Goal: Task Accomplishment & Management: Manage account settings

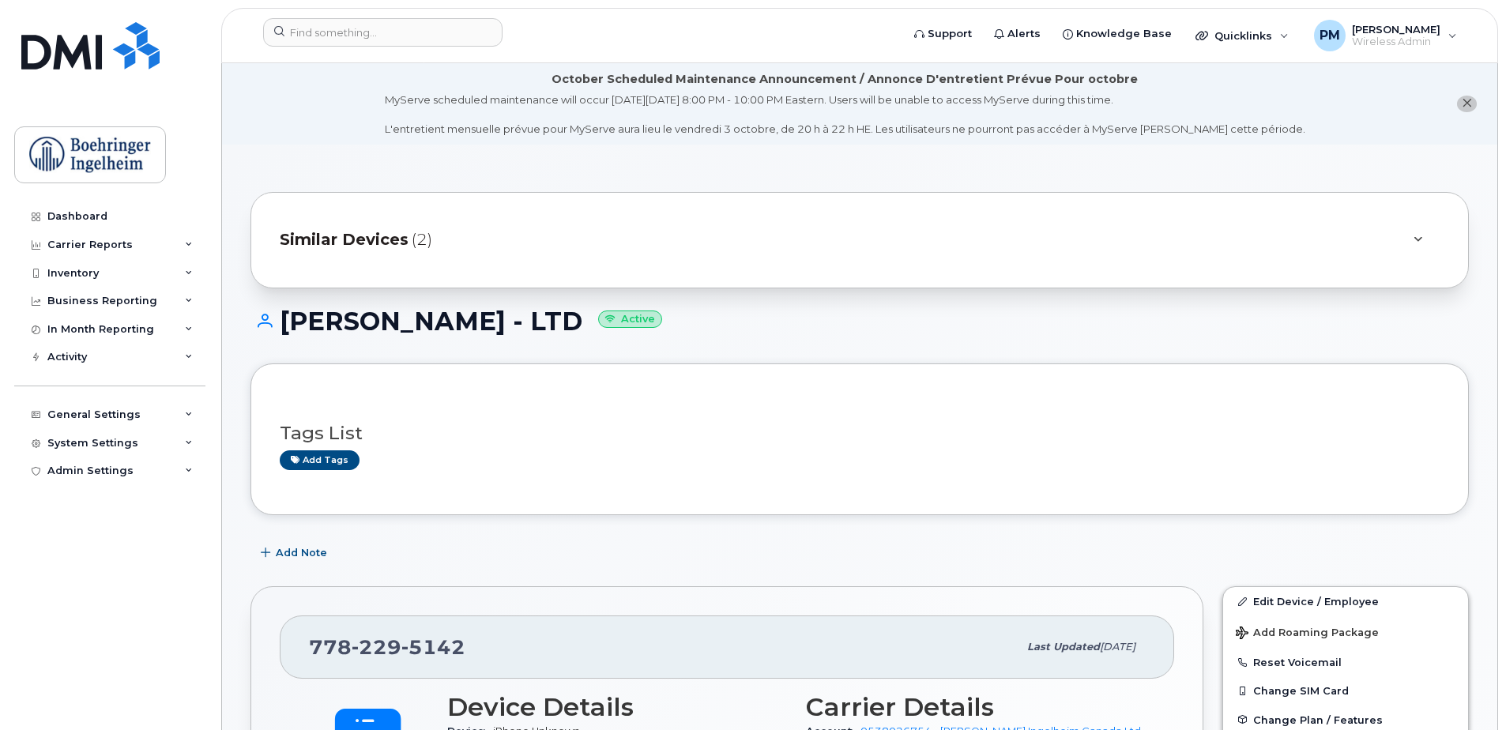
scroll to position [316, 0]
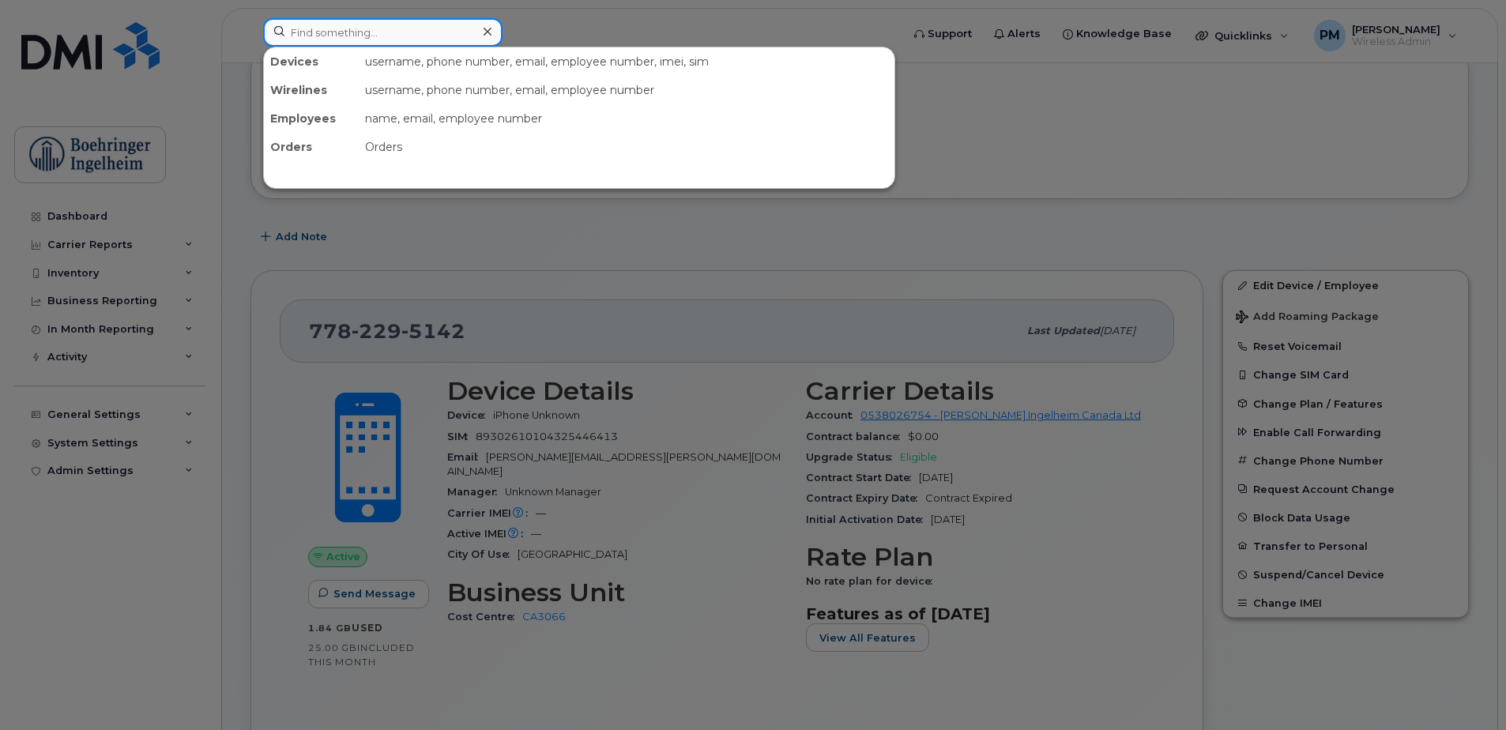
click at [349, 40] on input at bounding box center [382, 32] width 239 height 28
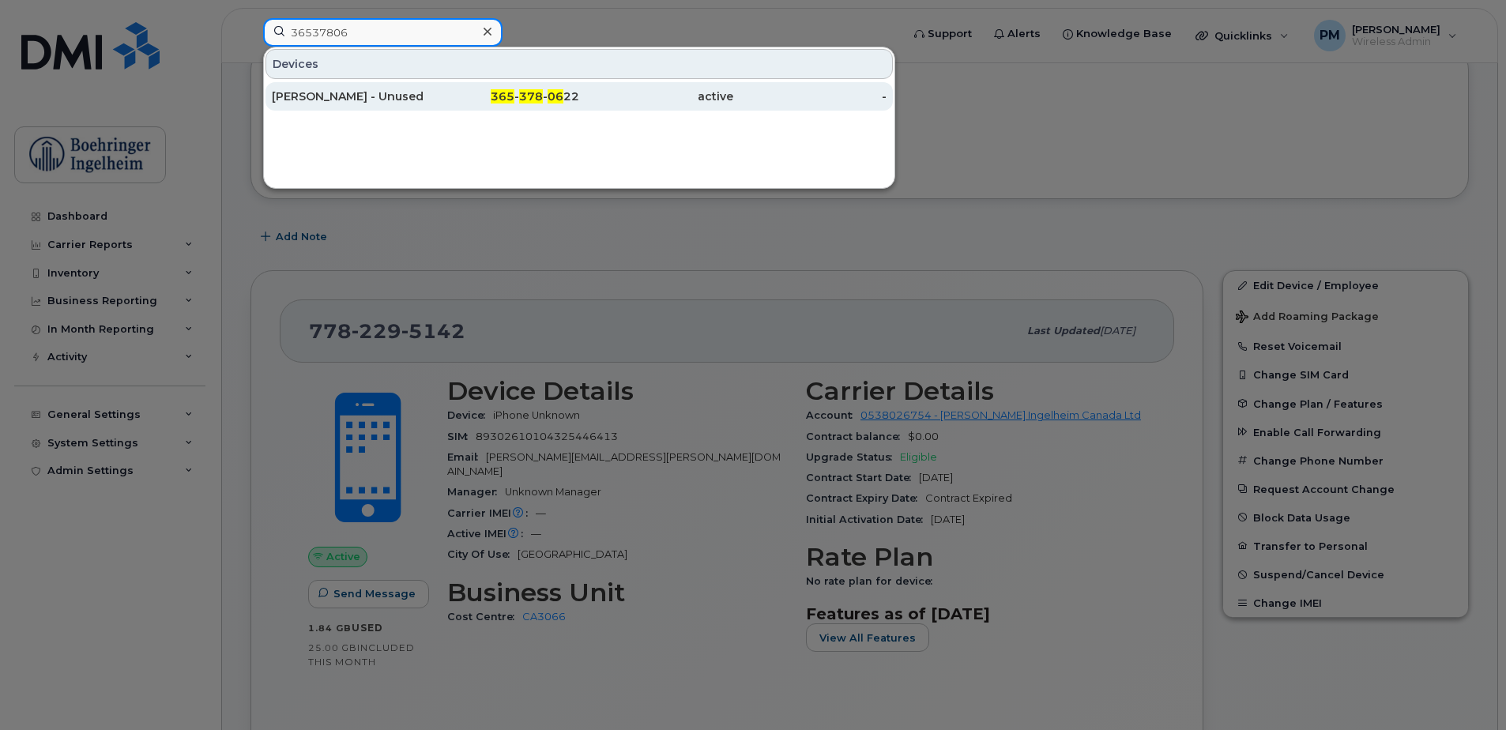
type input "36537806"
click at [367, 96] on div "[PERSON_NAME] - Unused" at bounding box center [349, 96] width 154 height 16
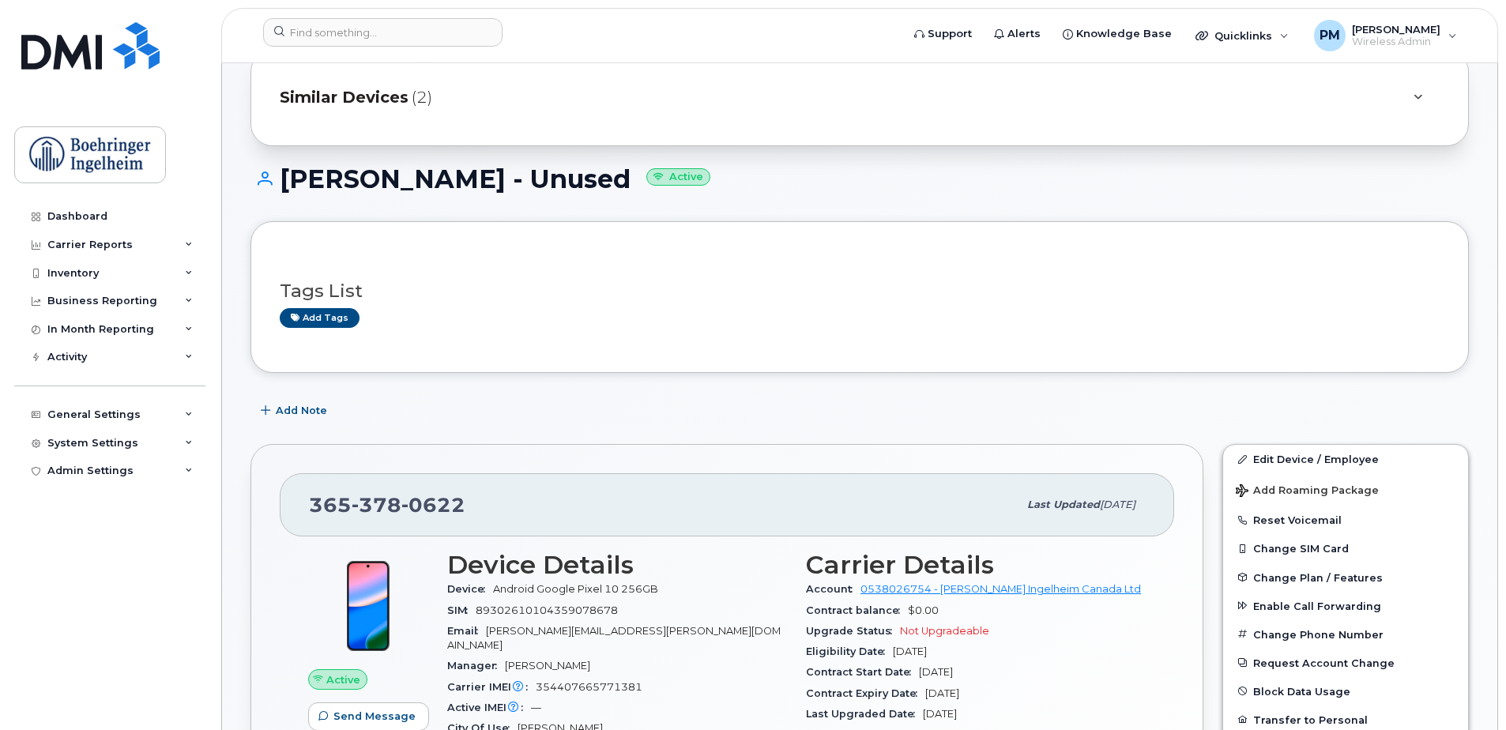
scroll to position [237, 0]
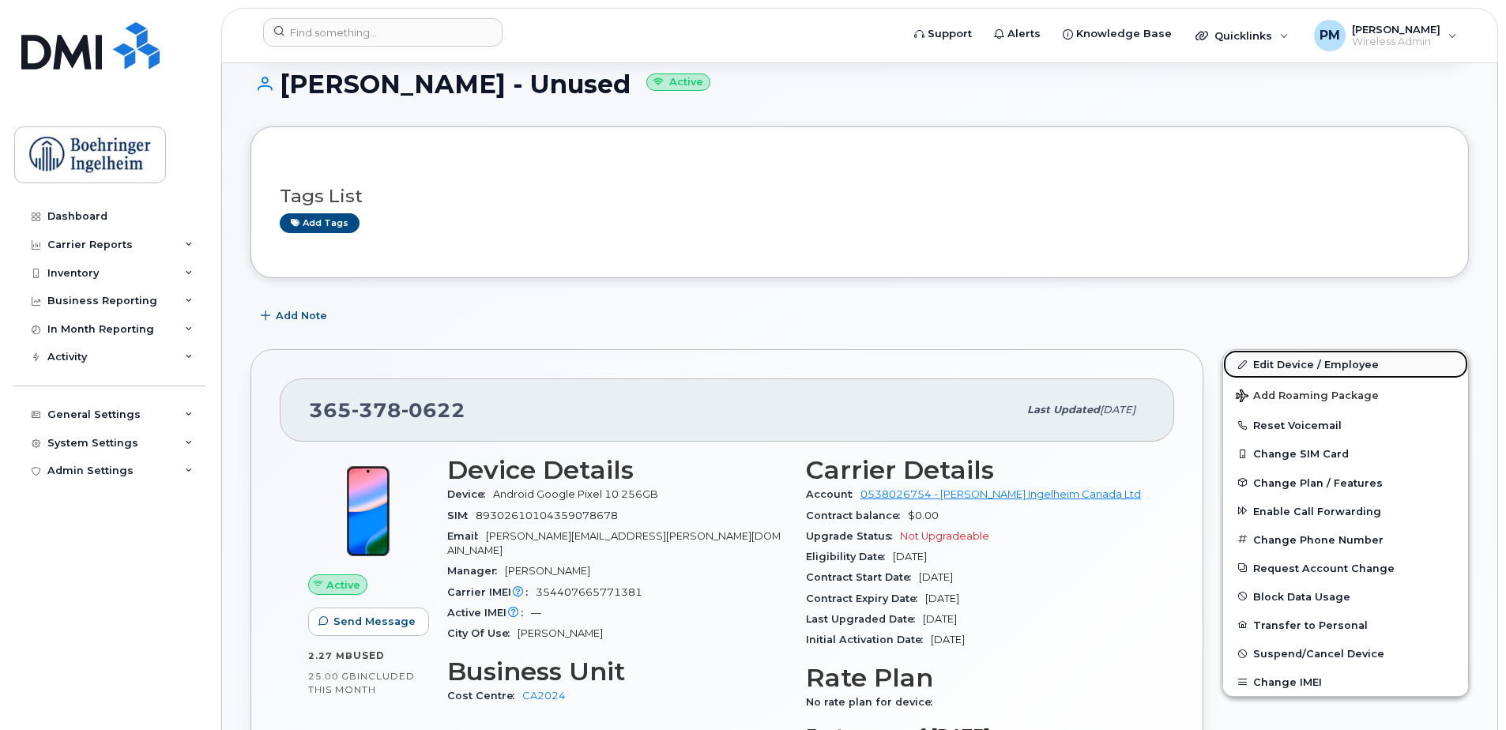
click at [1340, 360] on link "Edit Device / Employee" at bounding box center [1345, 364] width 245 height 28
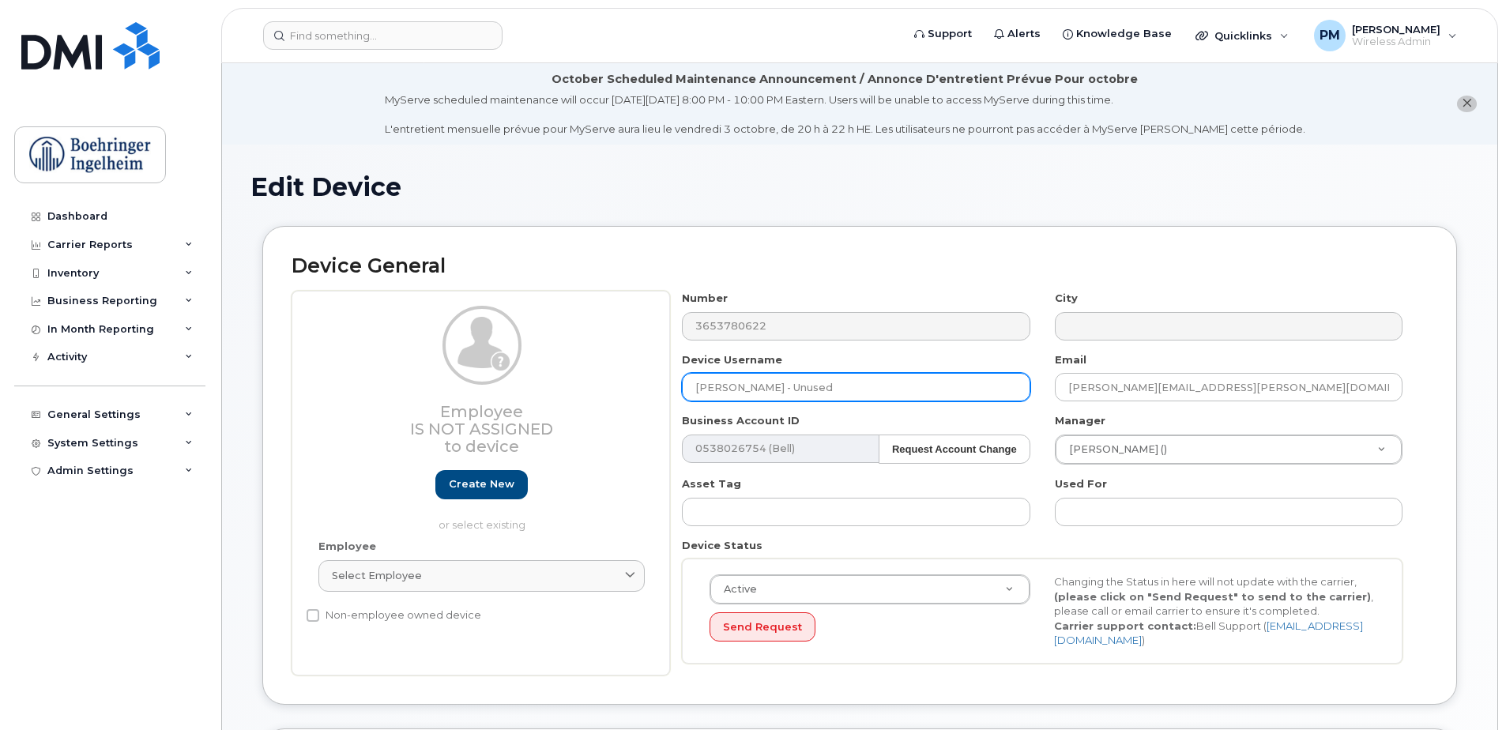
drag, startPoint x: 860, startPoint y: 386, endPoint x: 631, endPoint y: 386, distance: 228.3
click at [631, 386] on div "Employee Is not assigned to device Create new or select existing Employee Selec…" at bounding box center [860, 483] width 1136 height 385
click at [841, 395] on input "text" at bounding box center [856, 387] width 348 height 28
paste input "Sarvananthan-Rai,Kishani"
click at [770, 390] on input "Sarvananthan-Rai Kishani" at bounding box center [856, 387] width 348 height 28
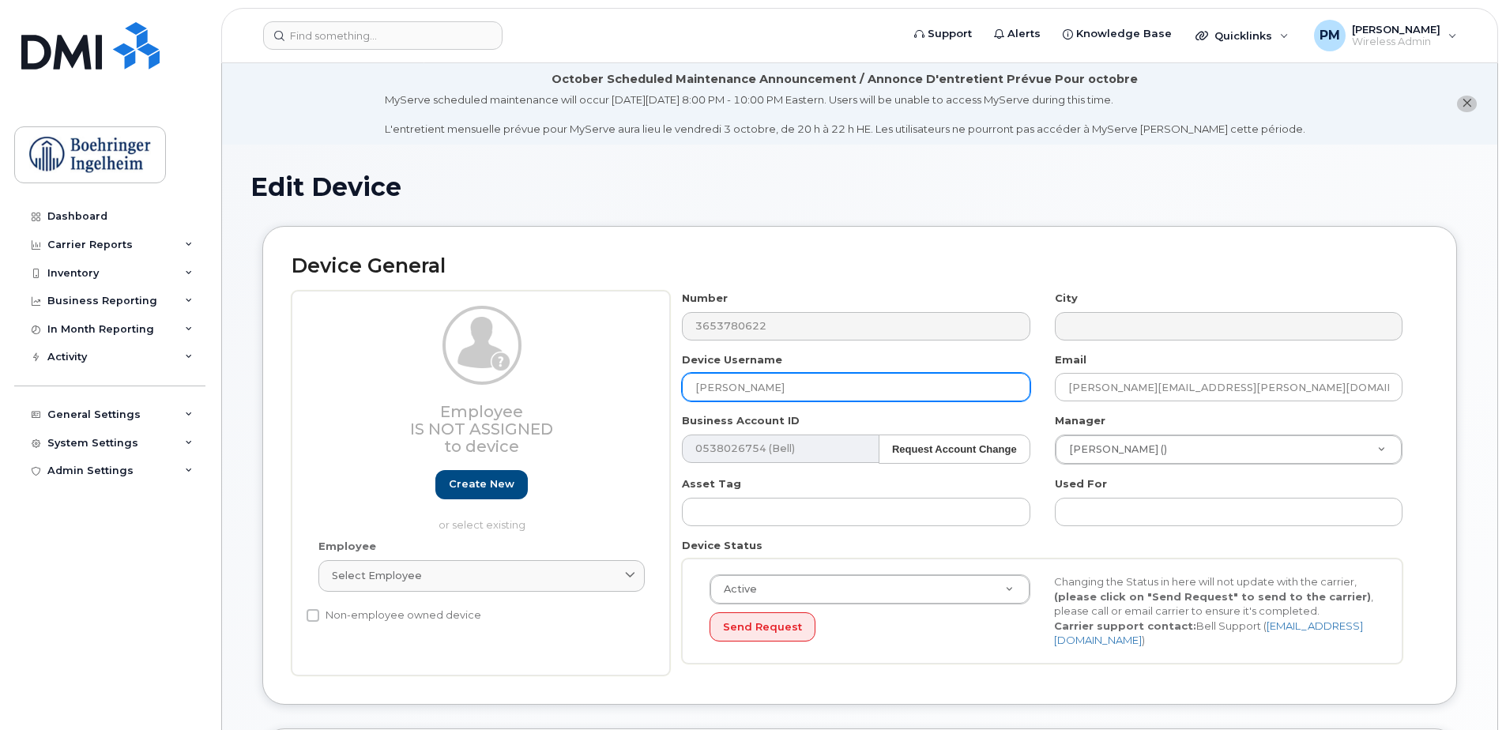
type input "Sarvananthan Rai Kishani"
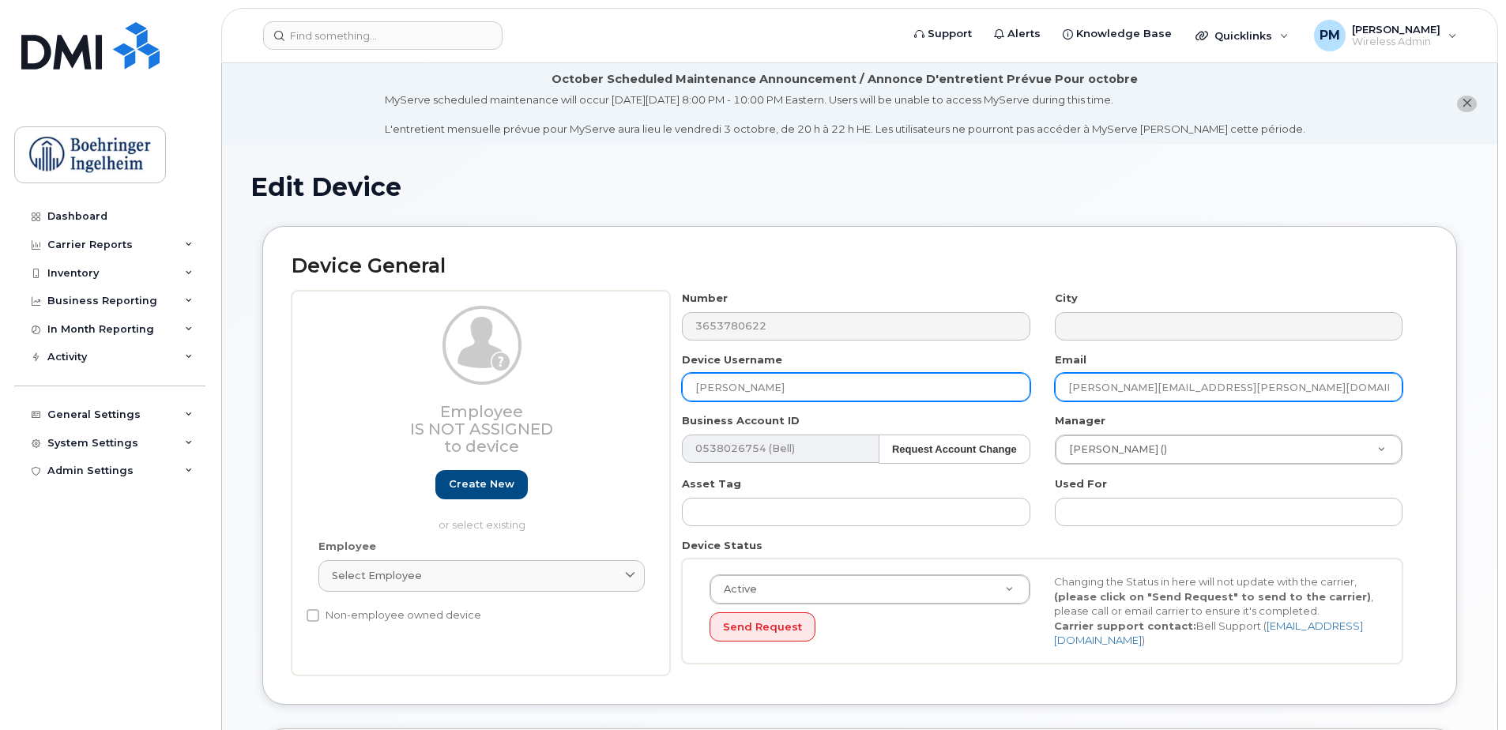
drag, startPoint x: 1319, startPoint y: 387, endPoint x: 875, endPoint y: 386, distance: 444.1
click at [875, 386] on div "Number 3653780622 City Device Username Sarvananthan Rai Kishani Email simona.ar…" at bounding box center [1042, 483] width 745 height 385
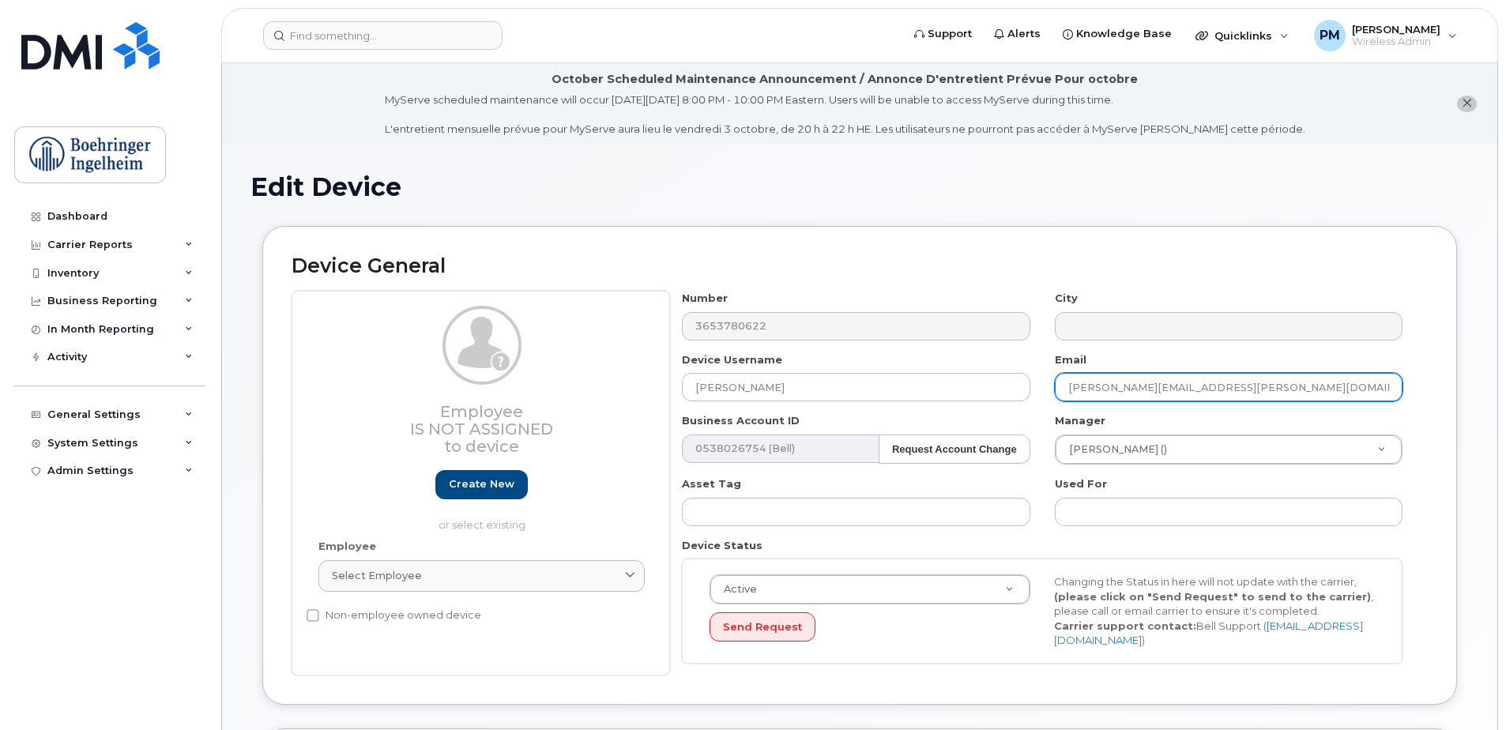
paste input "kishani.sarvananthan-rai.ext"
type input "[EMAIL_ADDRESS][PERSON_NAME][DOMAIN_NAME]"
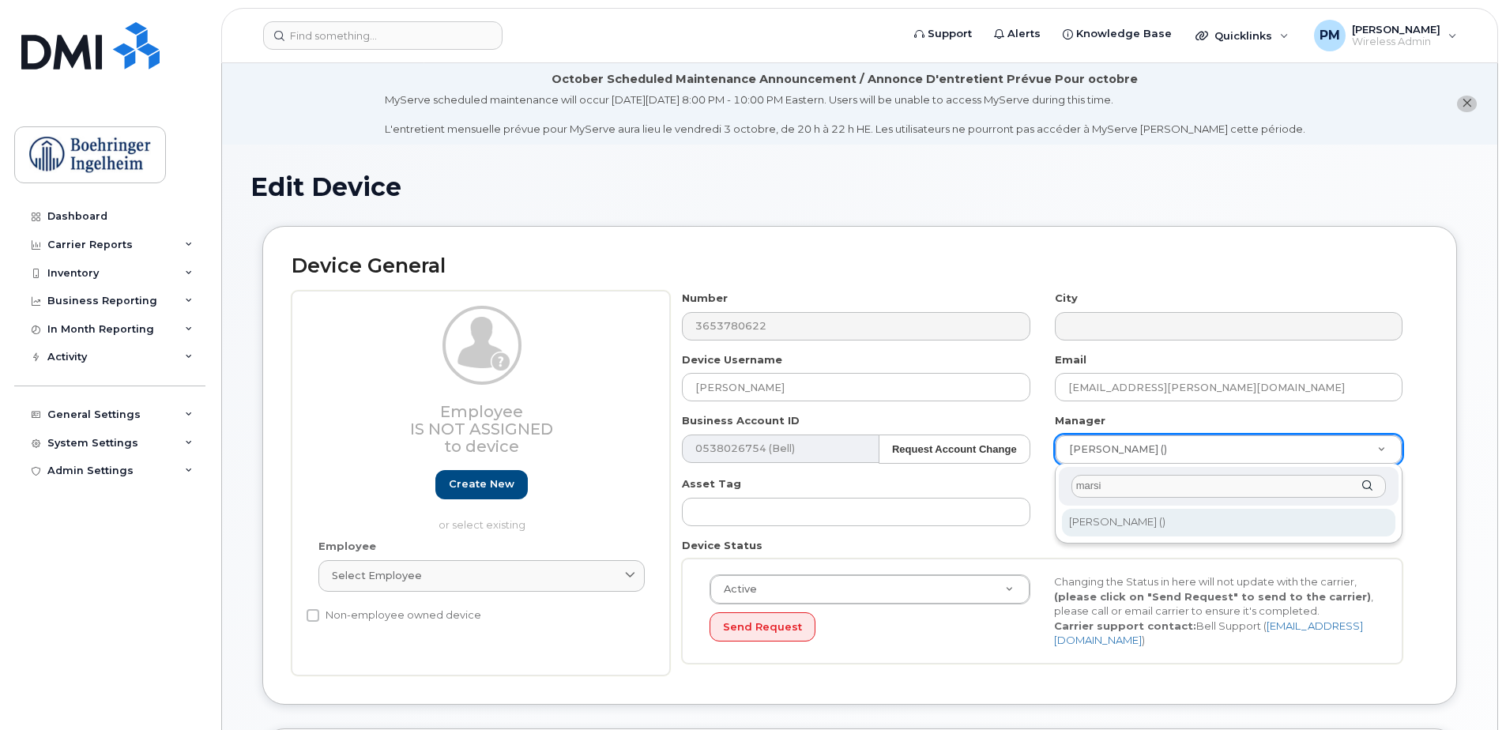
type input "marsi"
type input "1782419"
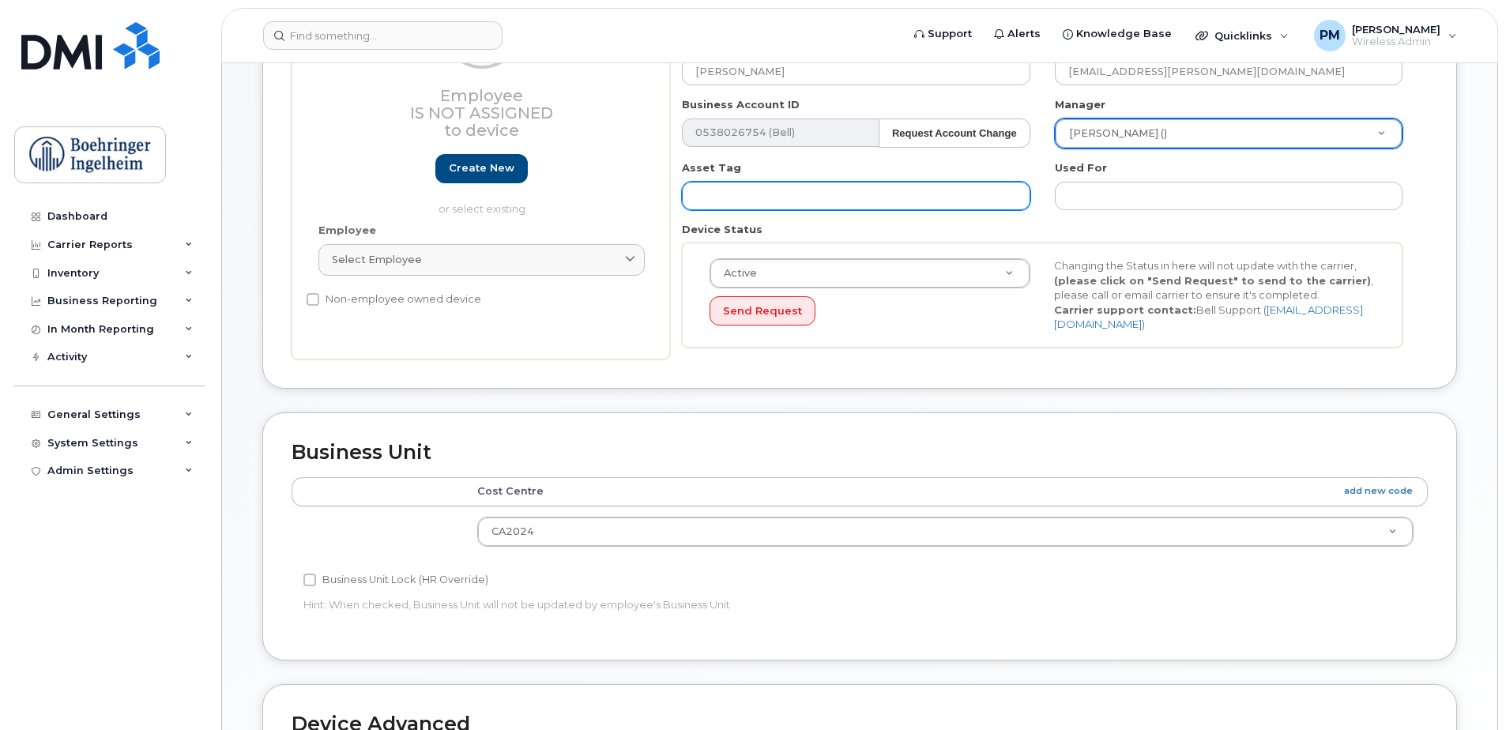
scroll to position [553, 0]
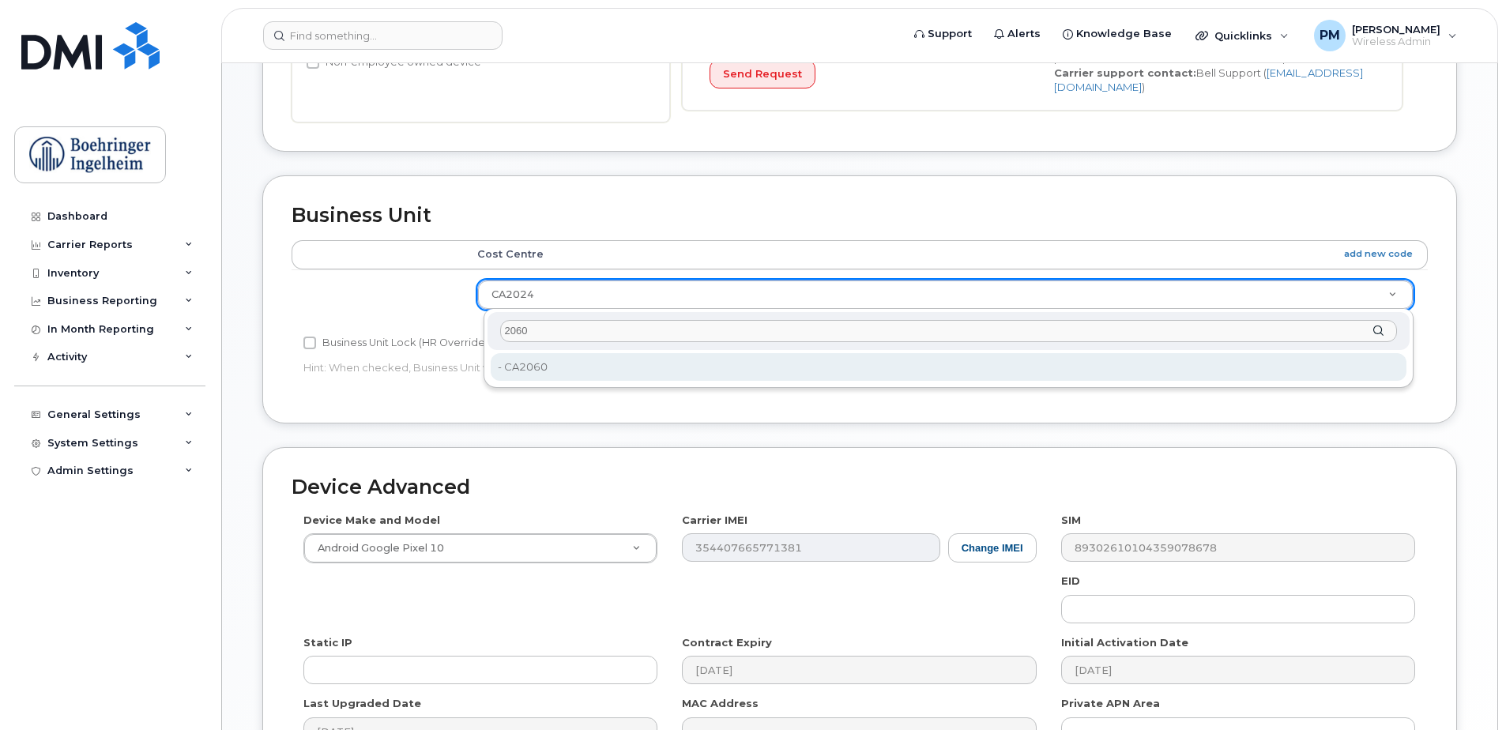
type input "2060"
type input "656430"
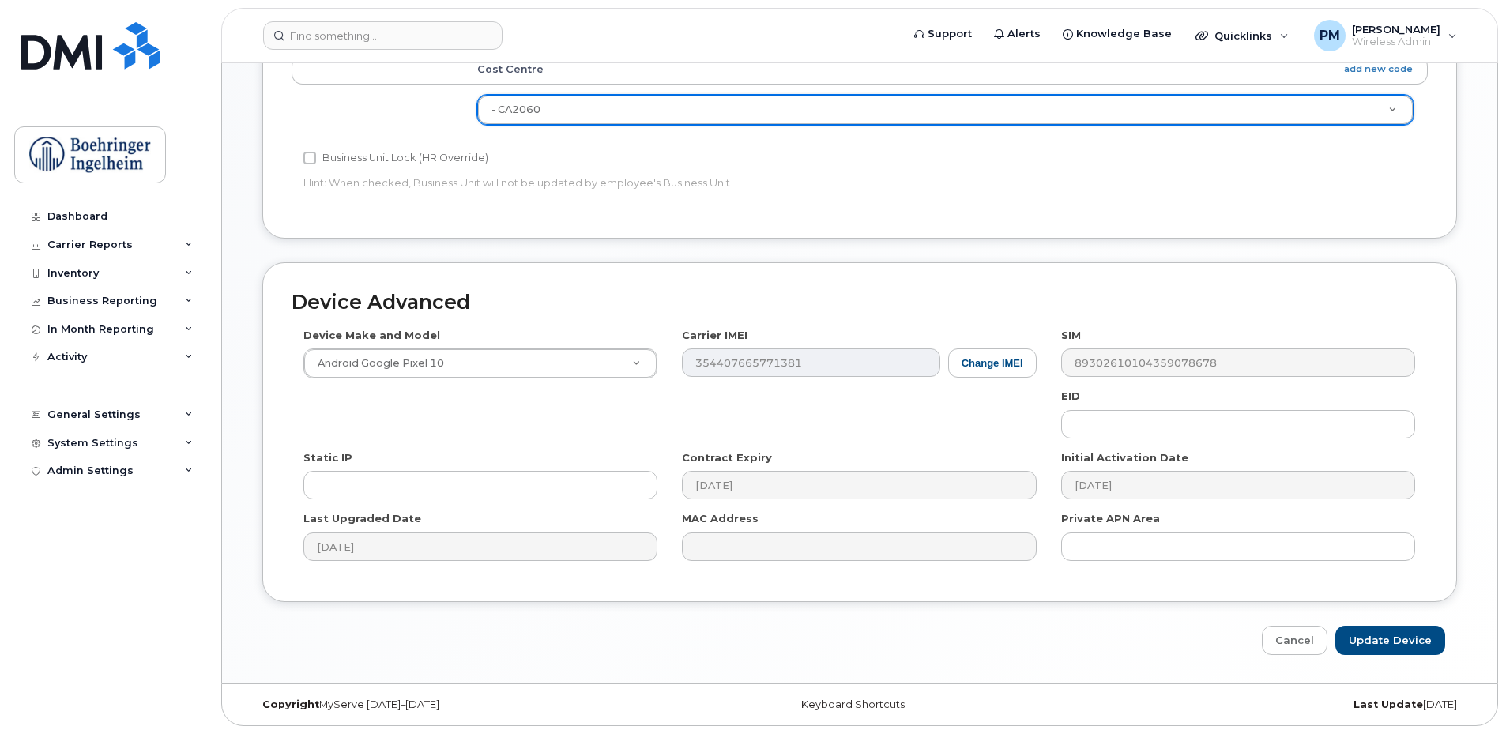
scroll to position [742, 0]
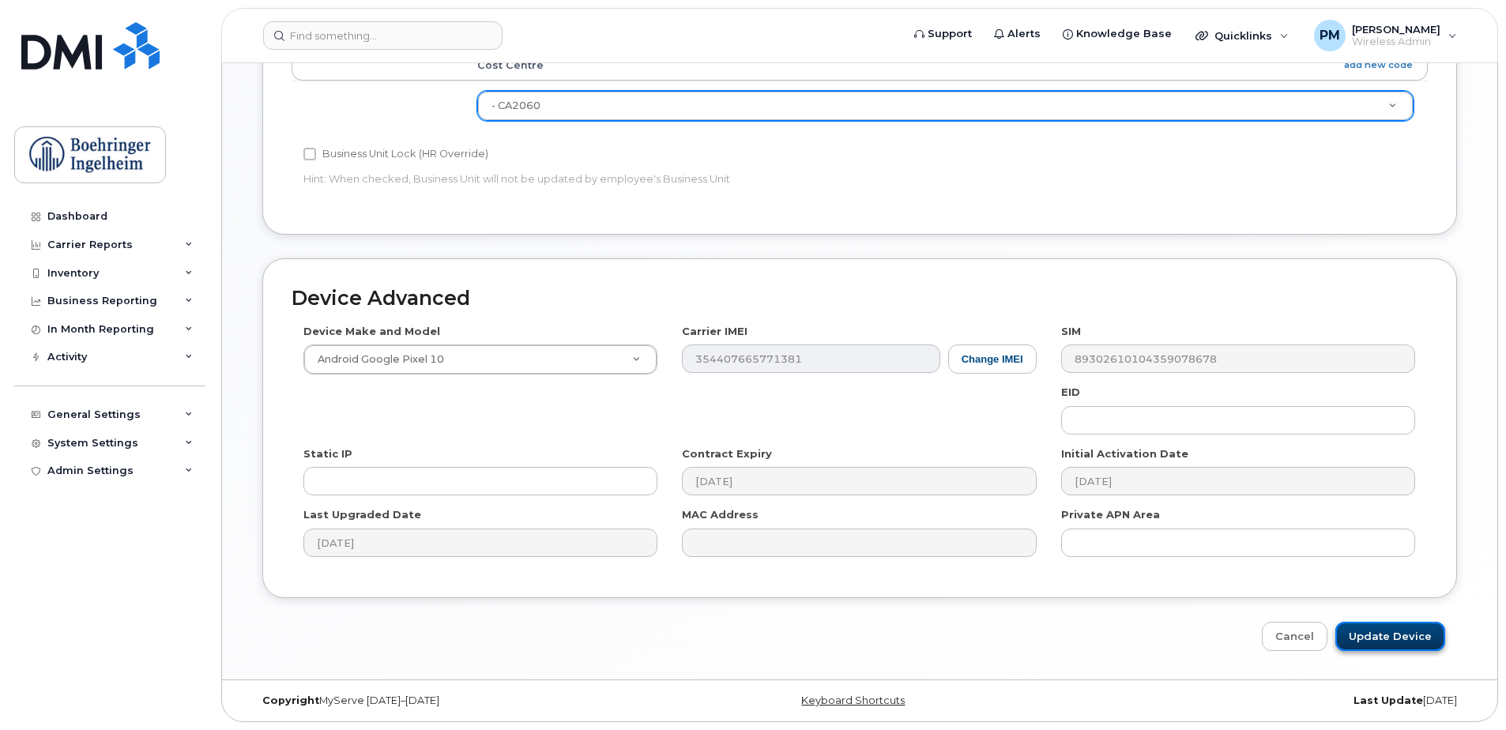
click at [1405, 638] on input "Update Device" at bounding box center [1390, 636] width 110 height 29
type input "Saving..."
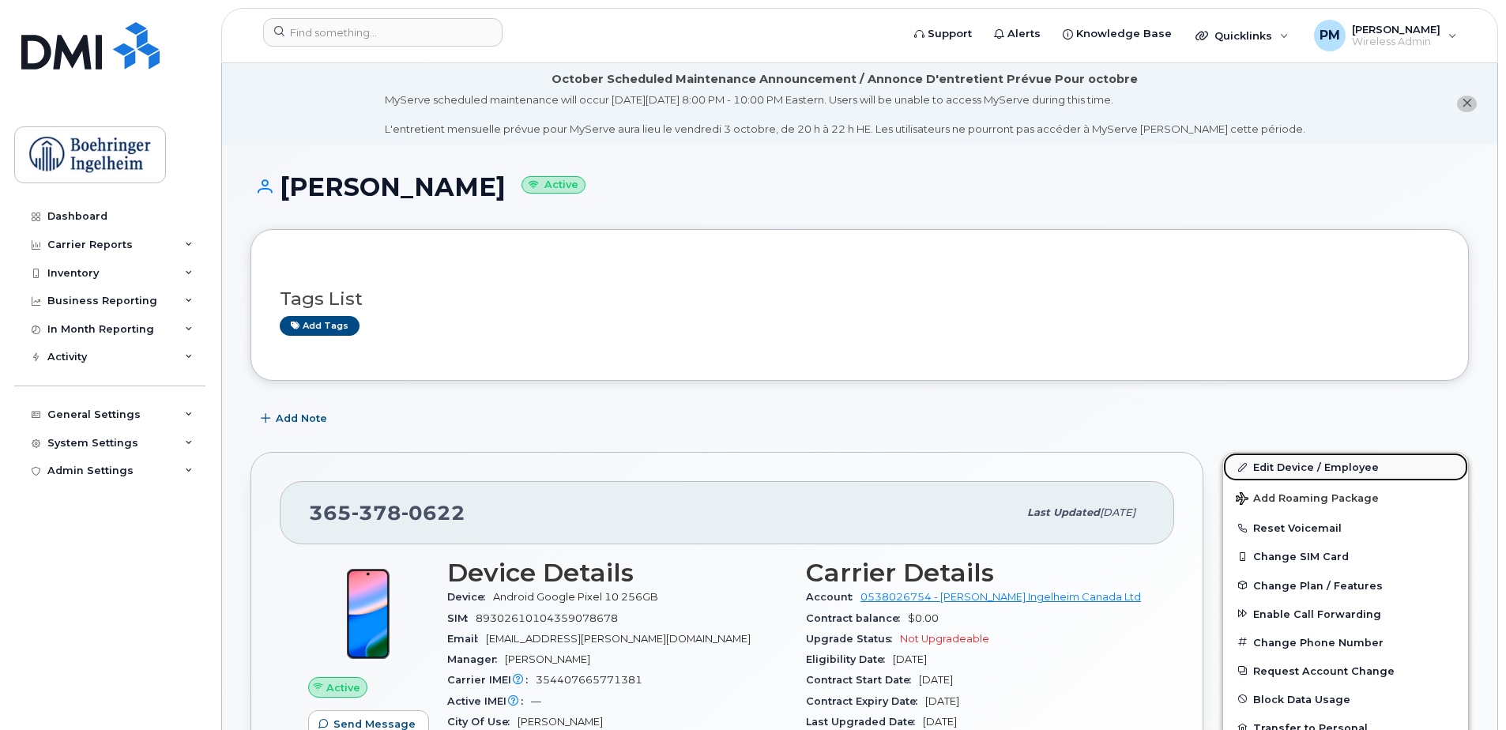
click at [1253, 457] on link "Edit Device / Employee" at bounding box center [1345, 467] width 245 height 28
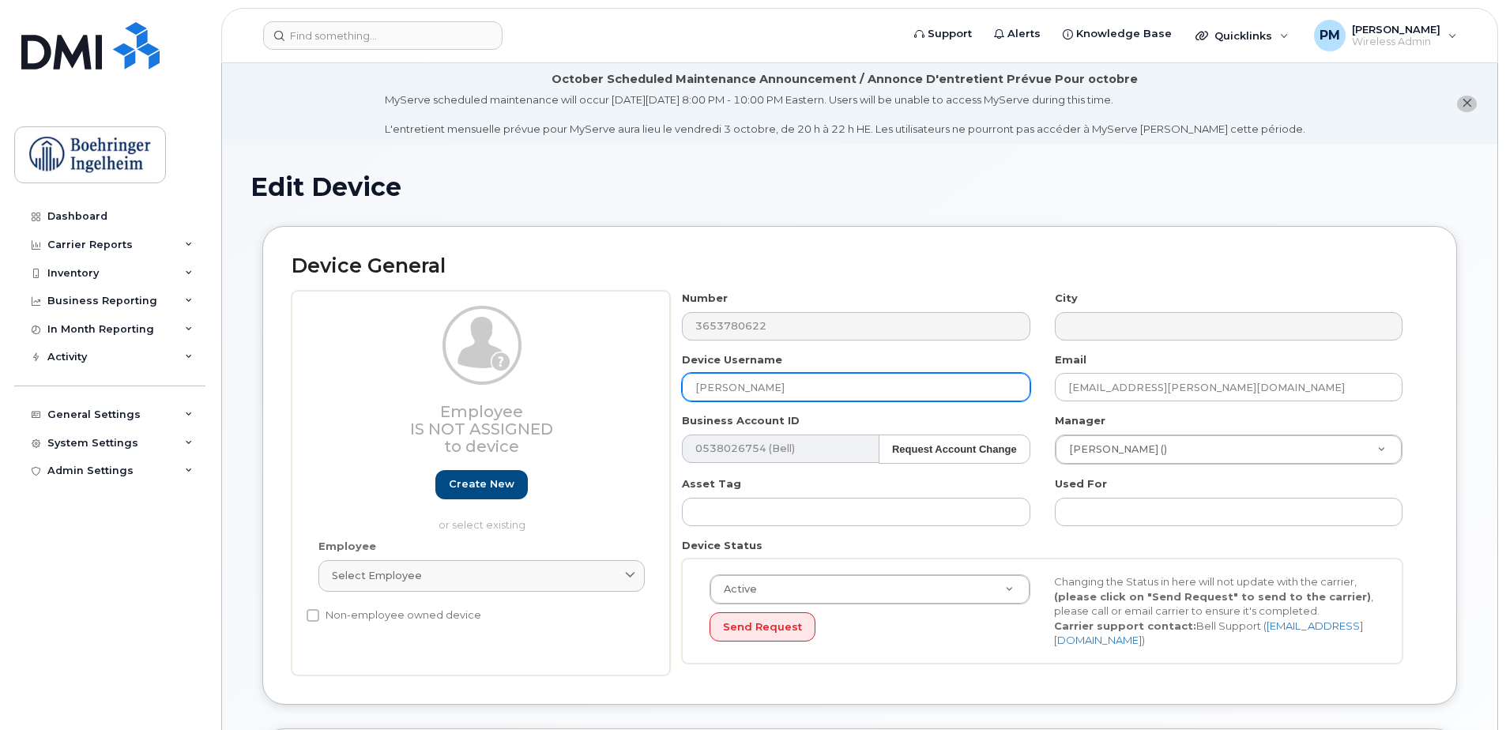
drag, startPoint x: 843, startPoint y: 386, endPoint x: 641, endPoint y: 395, distance: 202.5
click at [641, 395] on div "Employee Is not assigned to device Create new or select existing Employee Selec…" at bounding box center [860, 483] width 1136 height 385
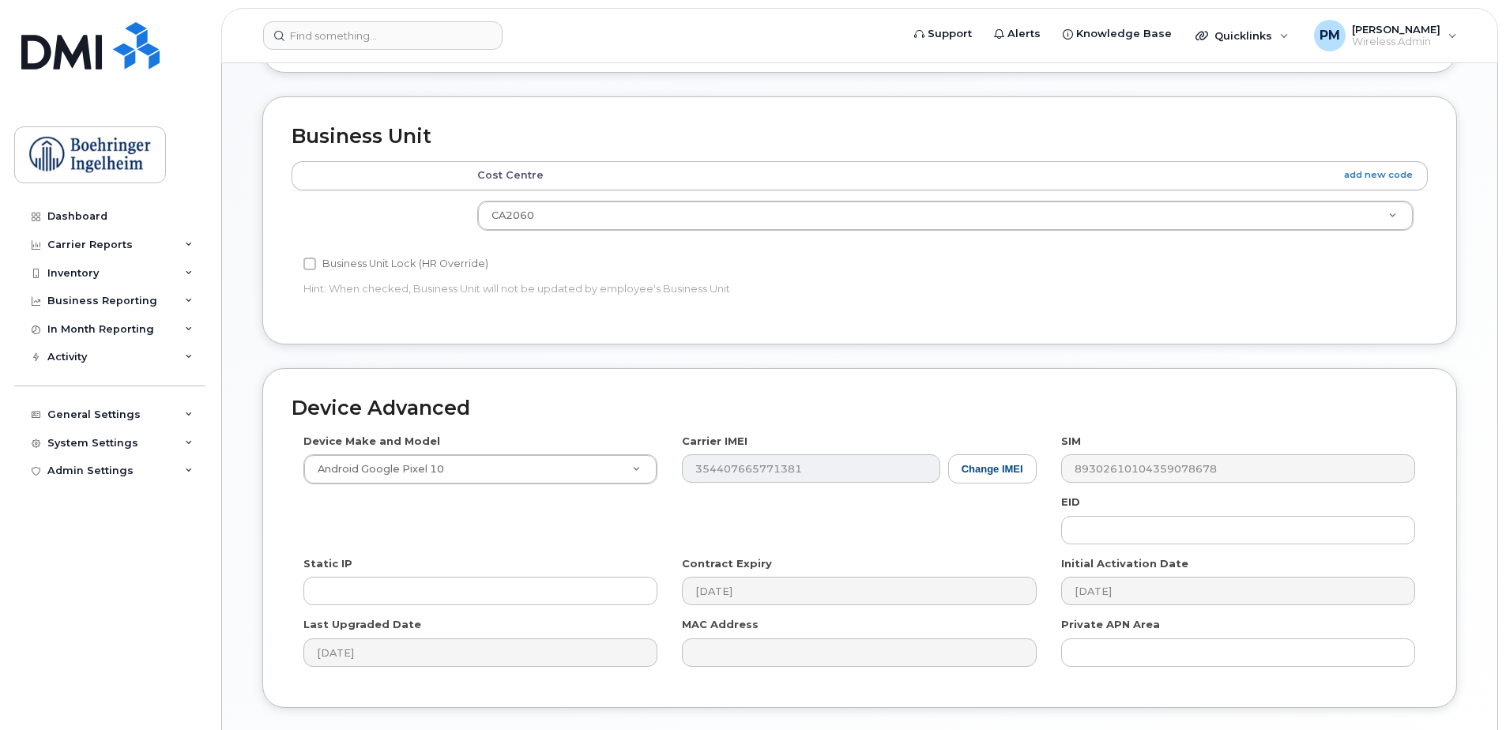
scroll to position [742, 0]
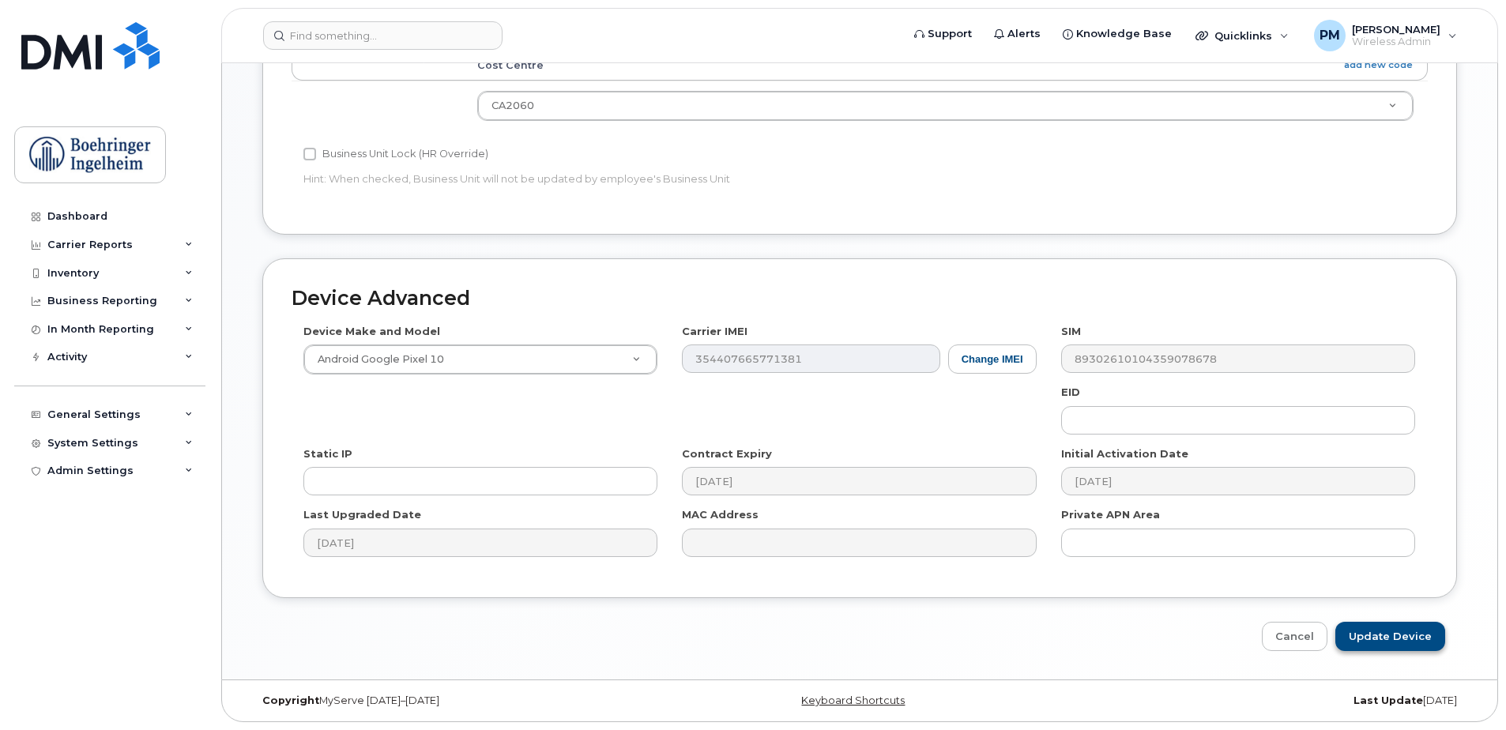
type input "Unused"
click at [1386, 638] on input "Update Device" at bounding box center [1390, 636] width 110 height 29
type input "Saving..."
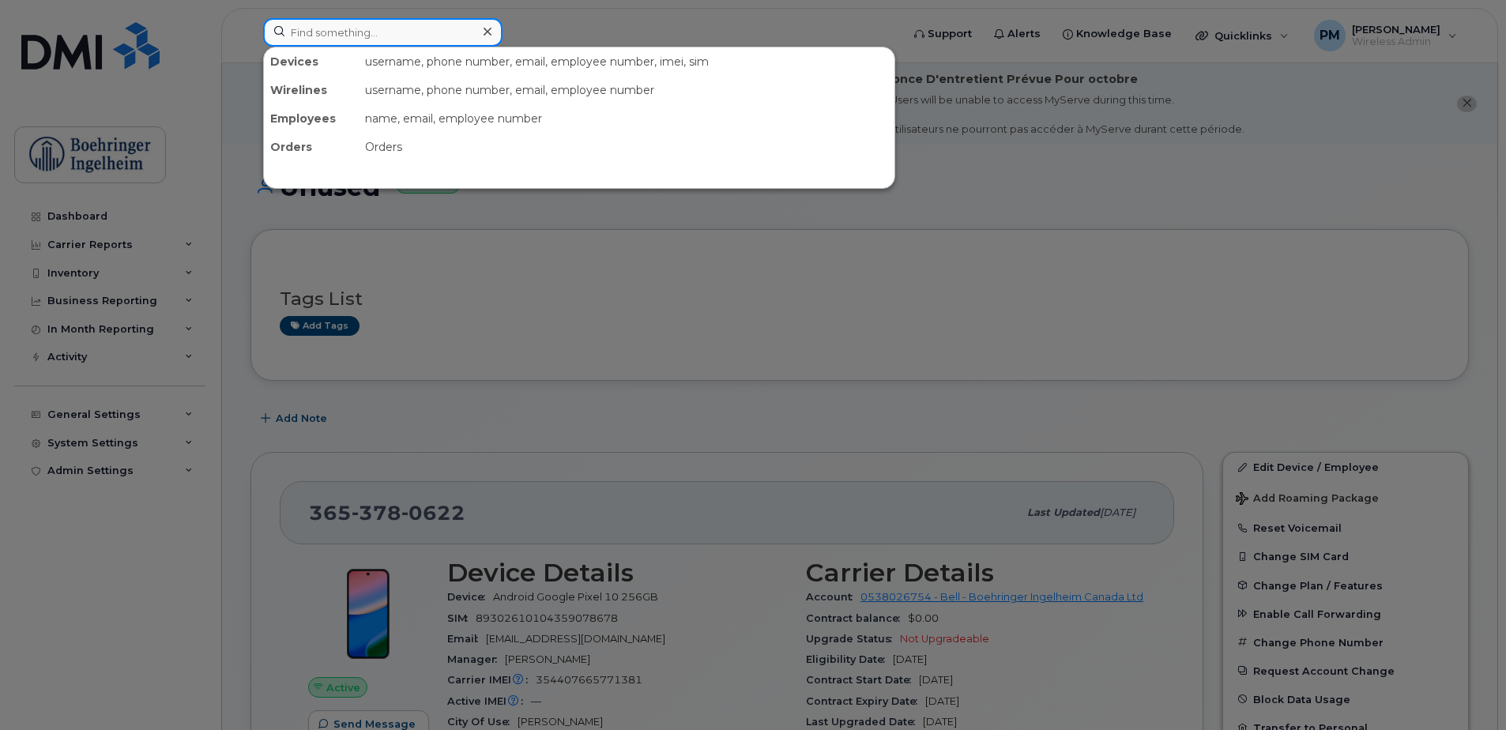
click at [381, 42] on input at bounding box center [382, 32] width 239 height 28
click at [382, 24] on input at bounding box center [382, 32] width 239 height 28
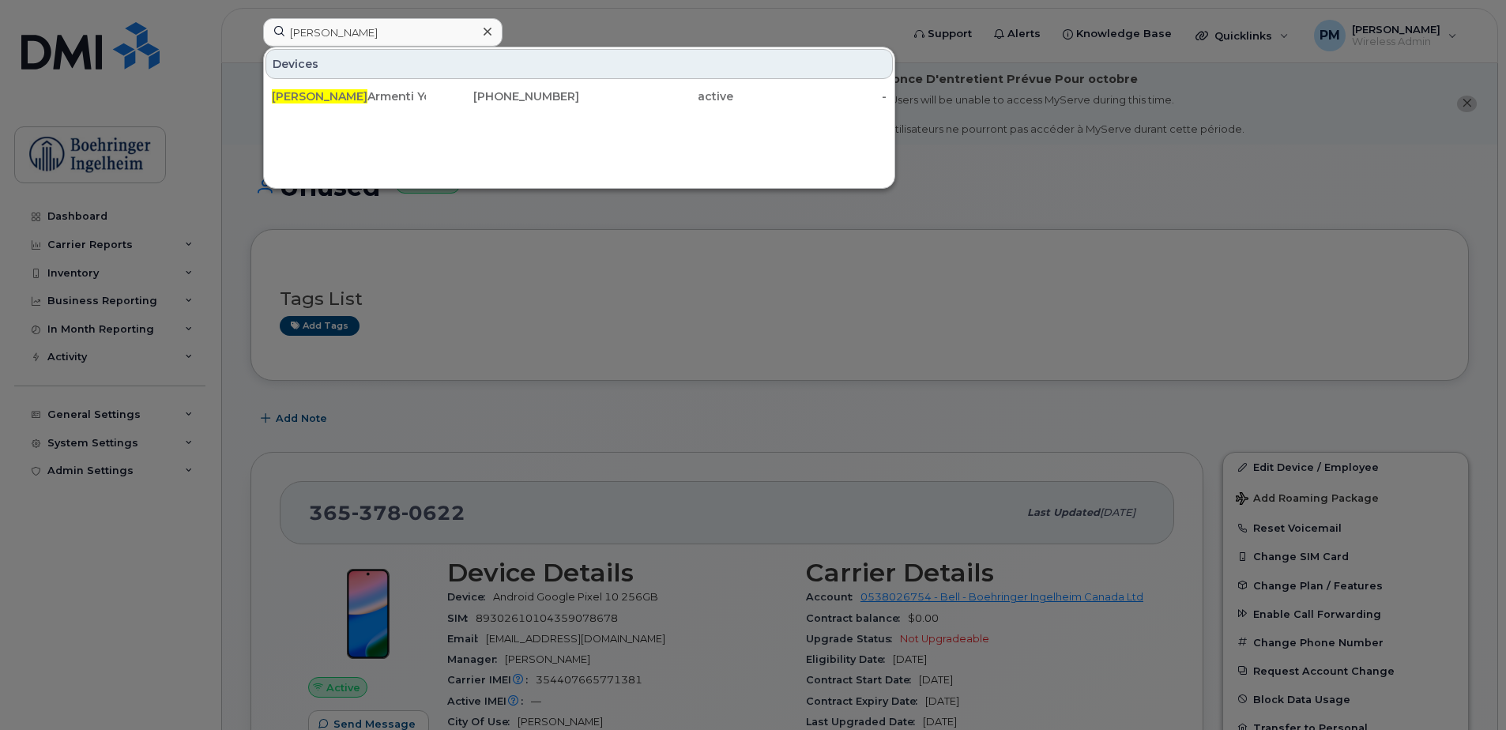
click at [322, 220] on div at bounding box center [753, 365] width 1506 height 730
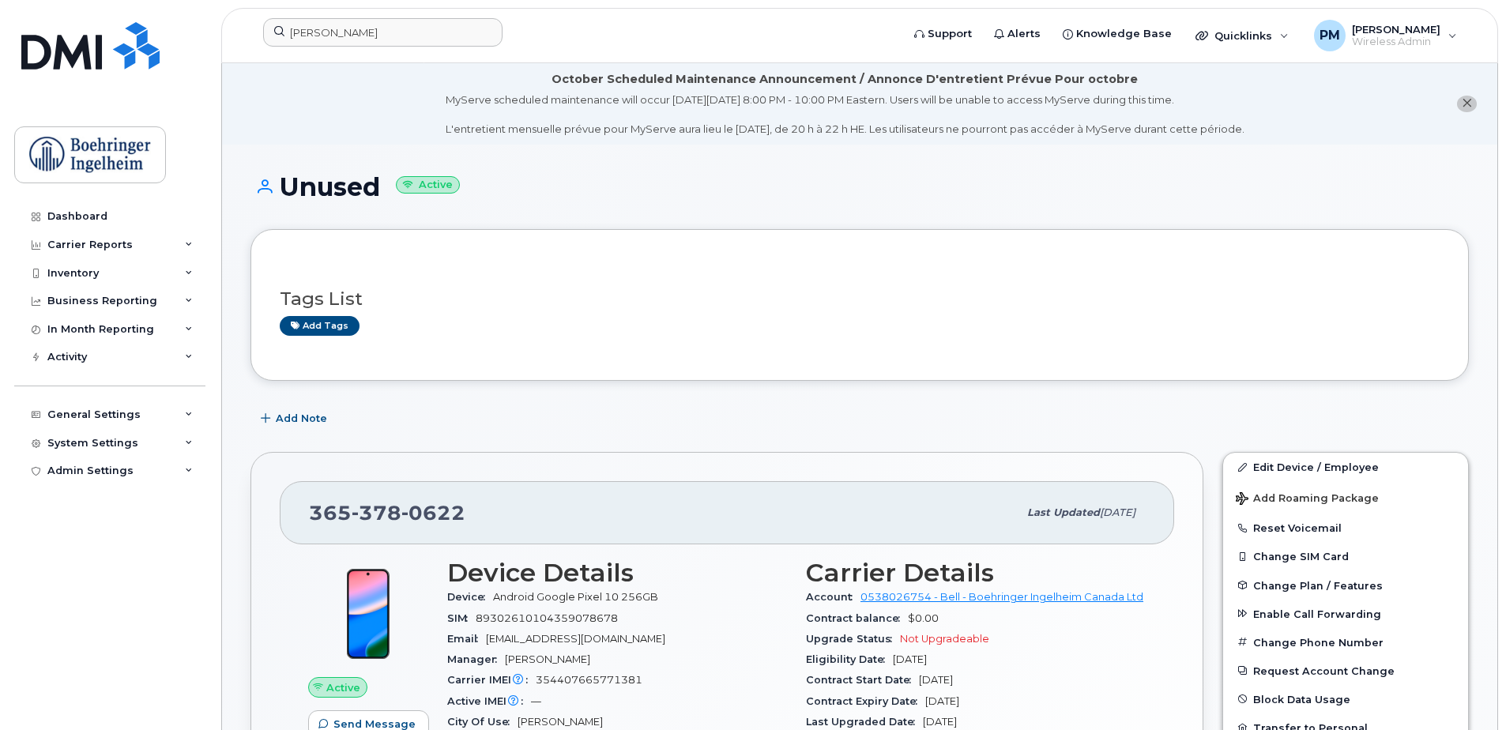
click at [397, 12] on header "simona Support Alerts Knowledge Base Quicklinks Suspend / Cancel Device Change …" at bounding box center [859, 35] width 1277 height 55
click at [385, 57] on header "simona Support Alerts Knowledge Base Quicklinks Suspend / Cancel Device Change …" at bounding box center [859, 35] width 1277 height 55
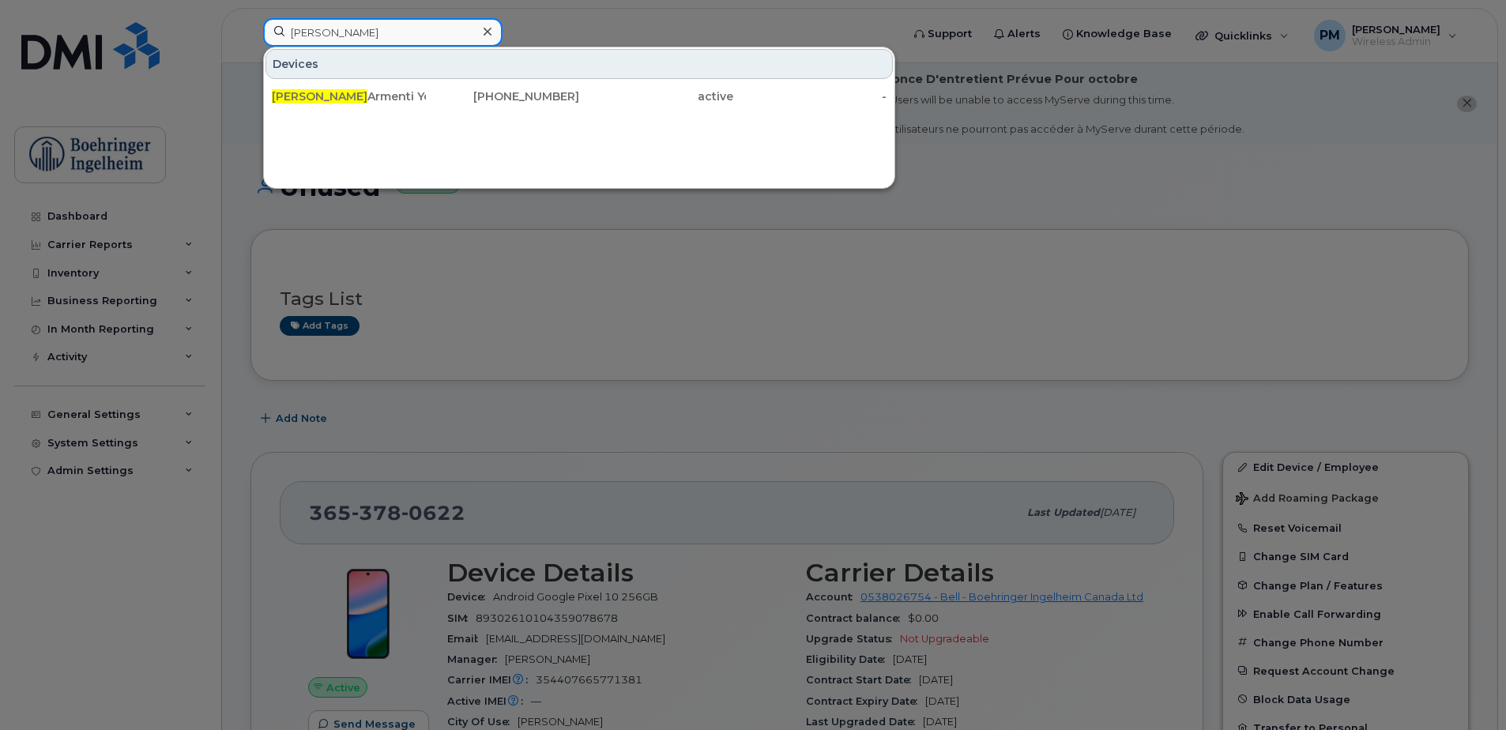
drag, startPoint x: 384, startPoint y: 37, endPoint x: 297, endPoint y: 43, distance: 87.1
click at [297, 43] on input "simona" at bounding box center [382, 32] width 239 height 28
type input "s"
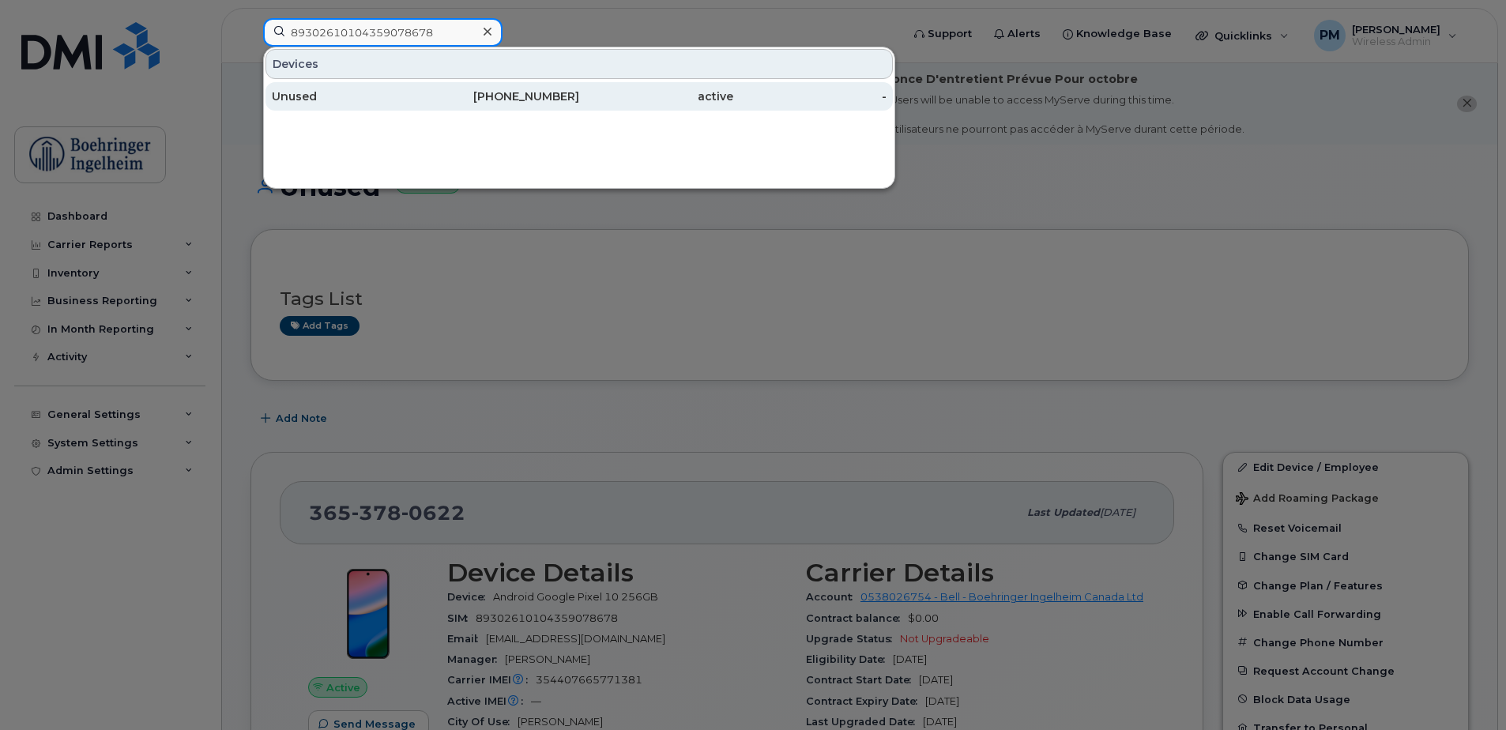
type input "89302610104359078678"
click at [347, 93] on div "Unused" at bounding box center [349, 96] width 154 height 16
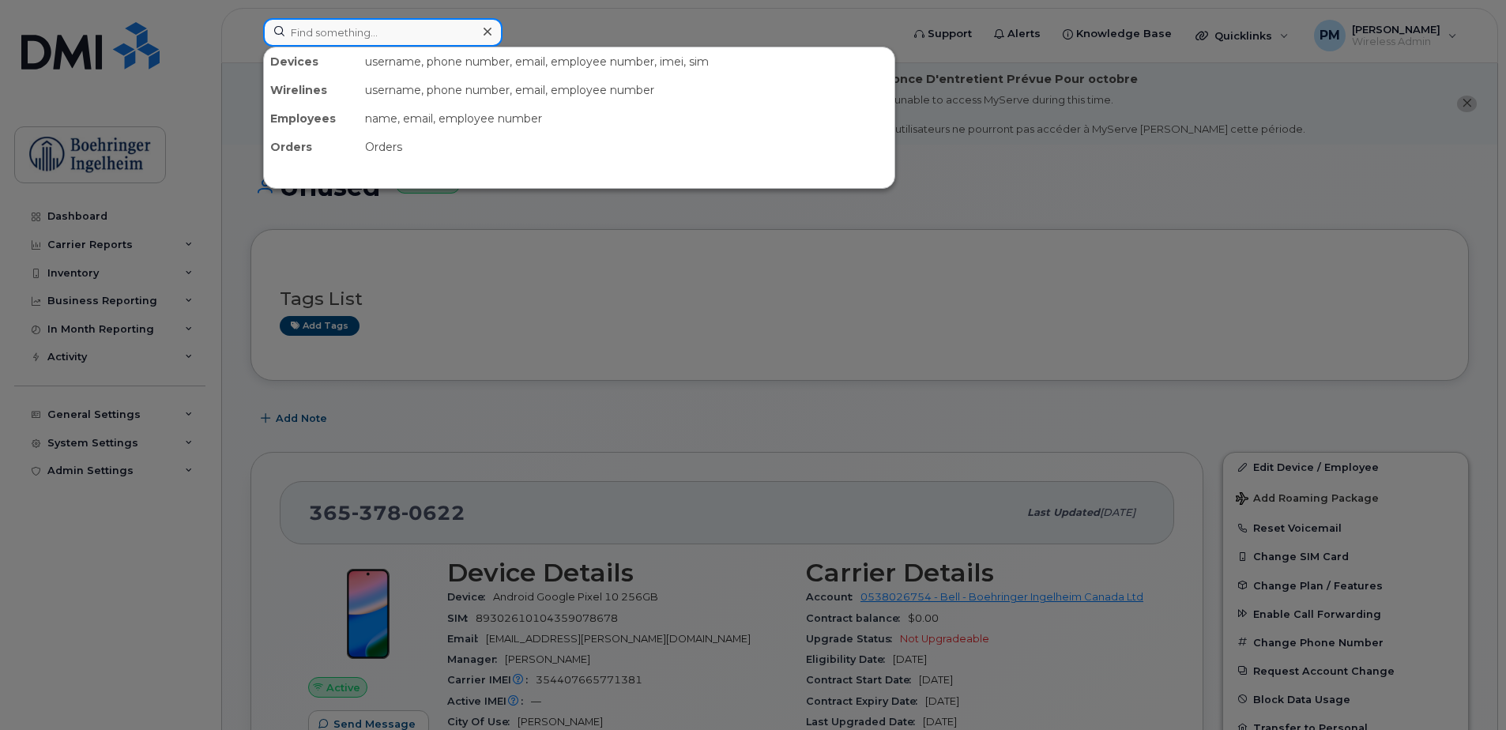
click at [431, 41] on input at bounding box center [382, 32] width 239 height 28
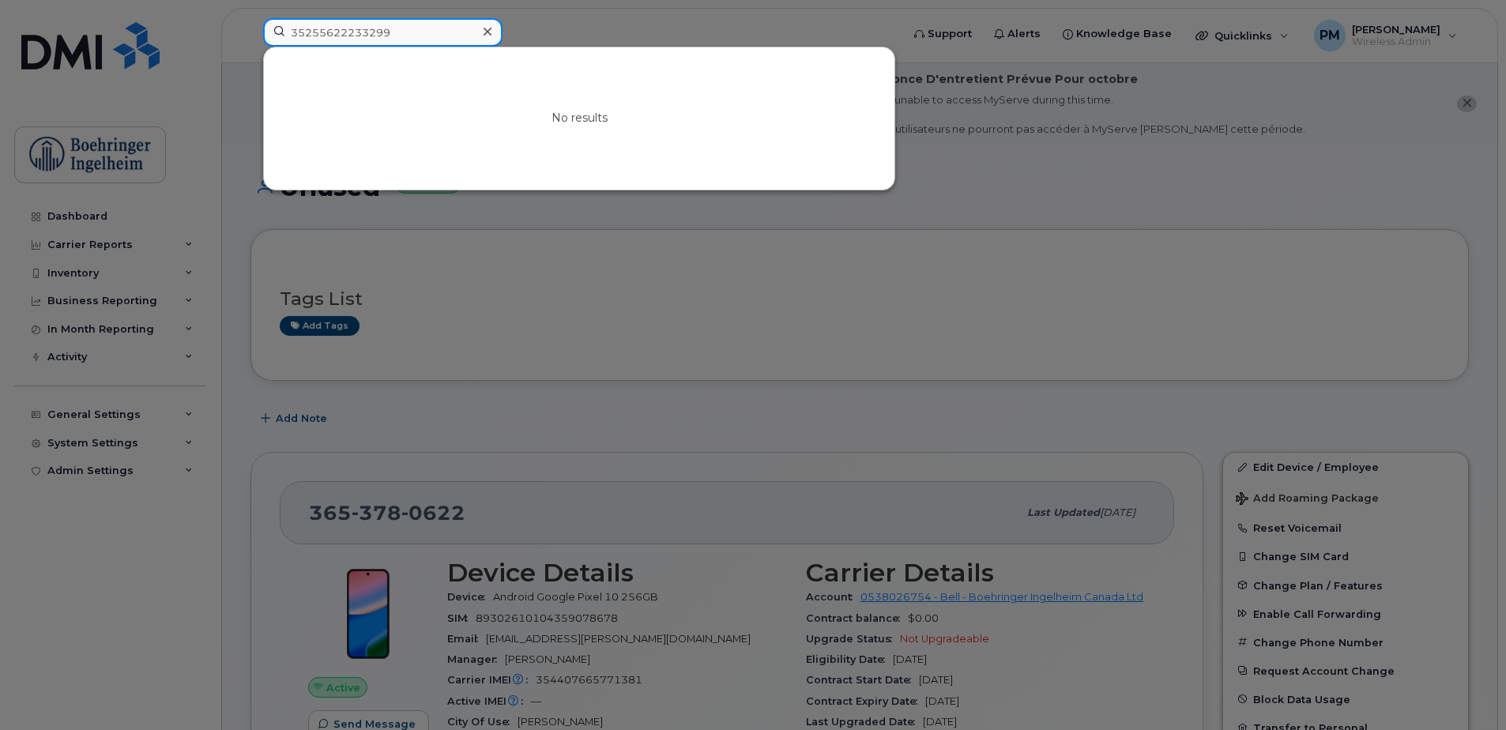
type input "352556222332996"
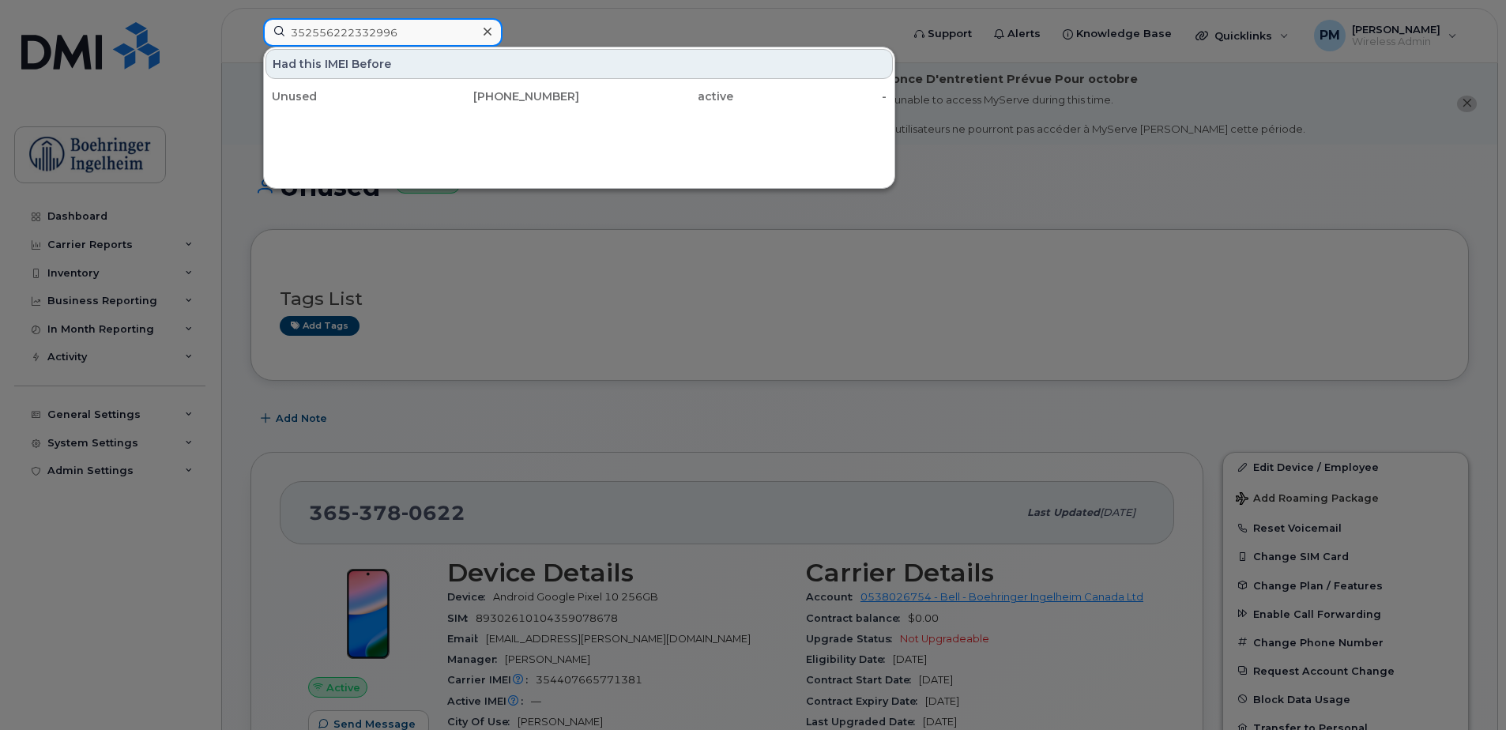
drag, startPoint x: 456, startPoint y: 32, endPoint x: 216, endPoint y: 36, distance: 240.2
click at [250, 36] on div "352556222332996 Had this IMEI Before Unused [PHONE_NUMBER] active -" at bounding box center [576, 35] width 653 height 35
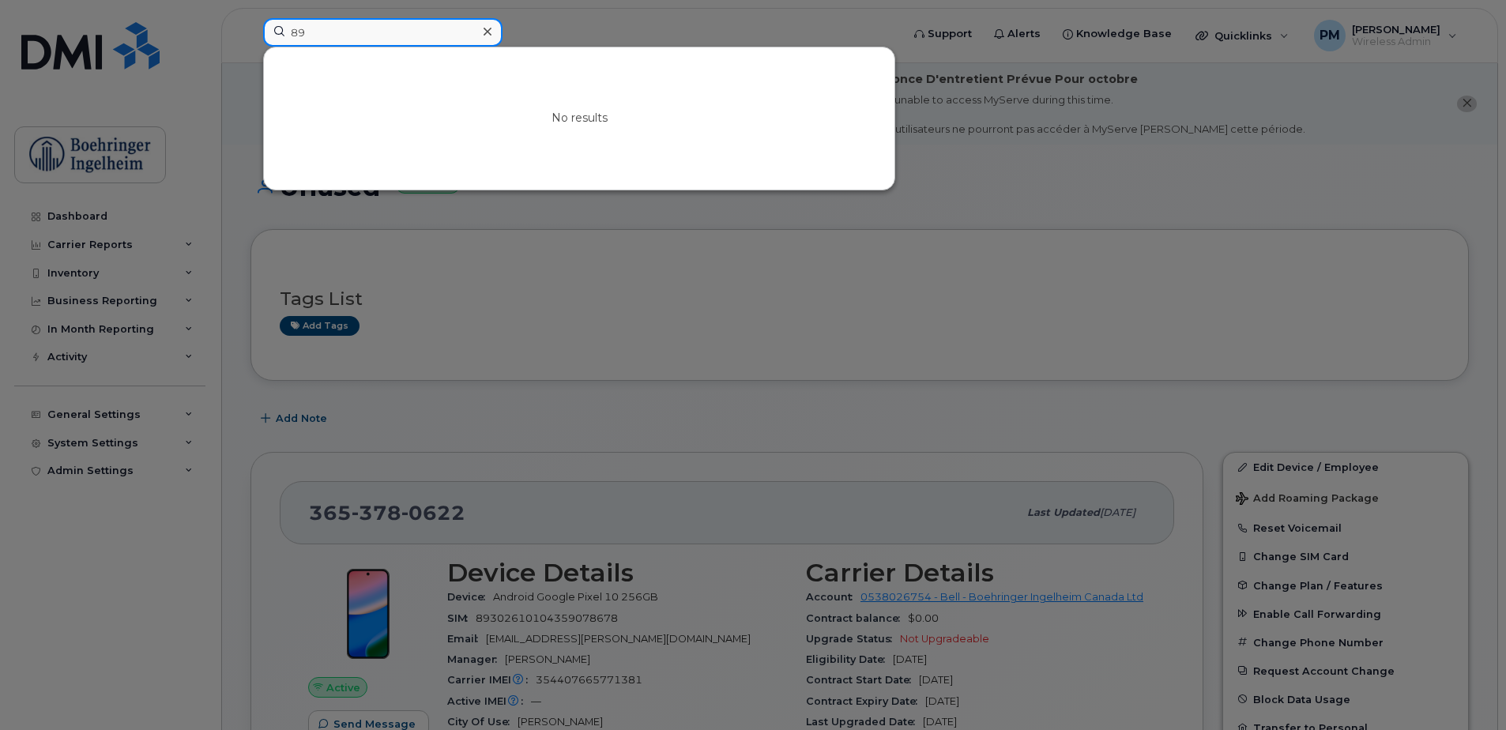
type input "8"
type input "3"
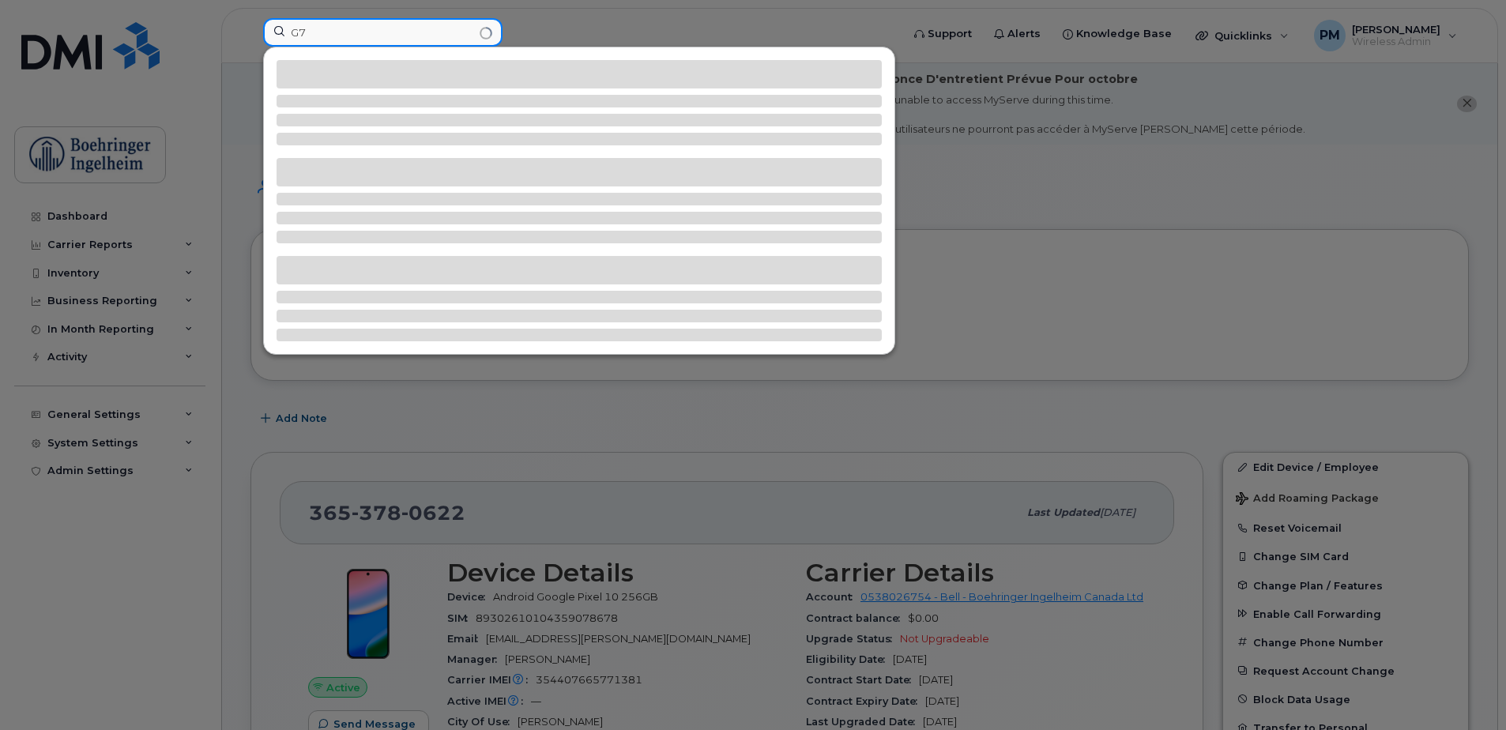
type input "G"
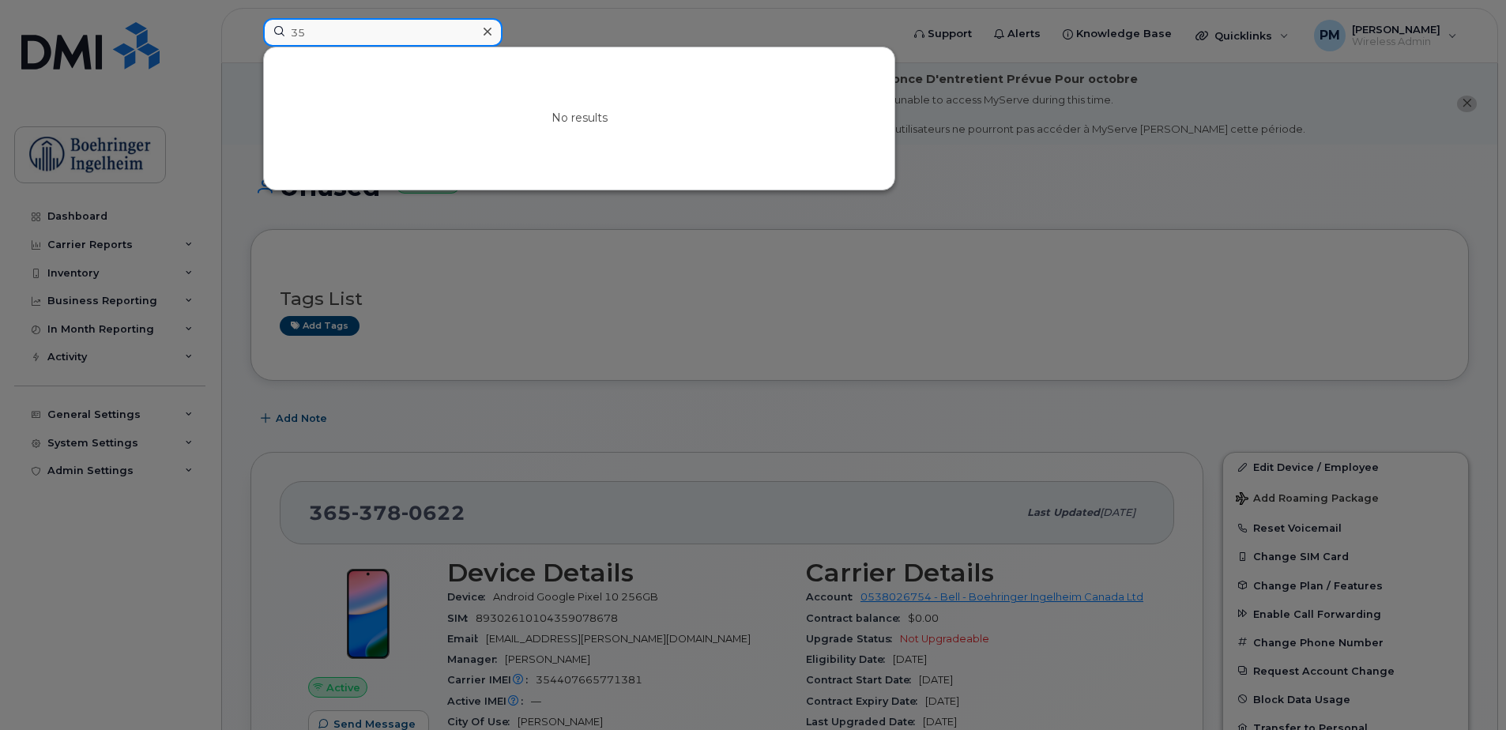
type input "3"
type input "iphone 13"
click at [487, 32] on icon at bounding box center [488, 32] width 8 height 8
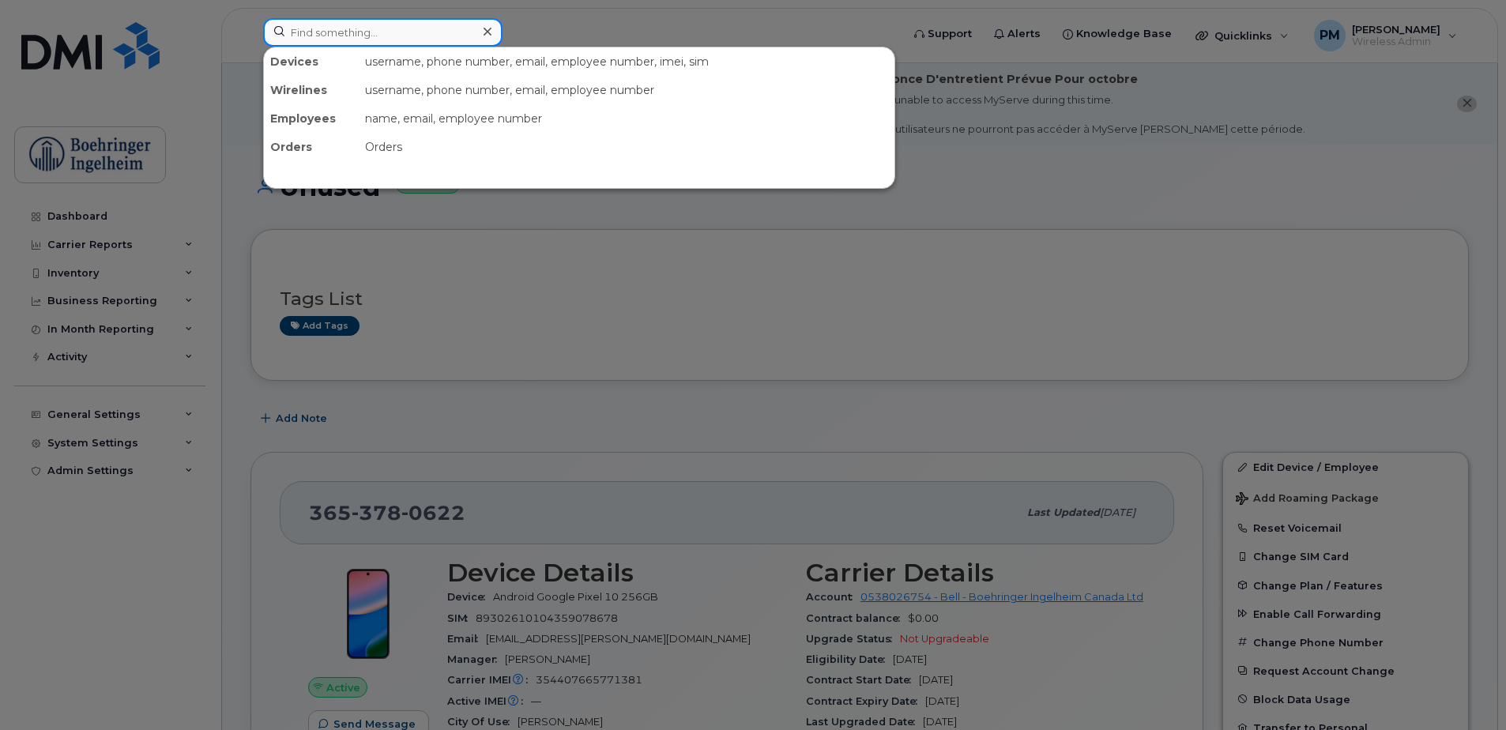
click at [396, 43] on input at bounding box center [382, 32] width 239 height 28
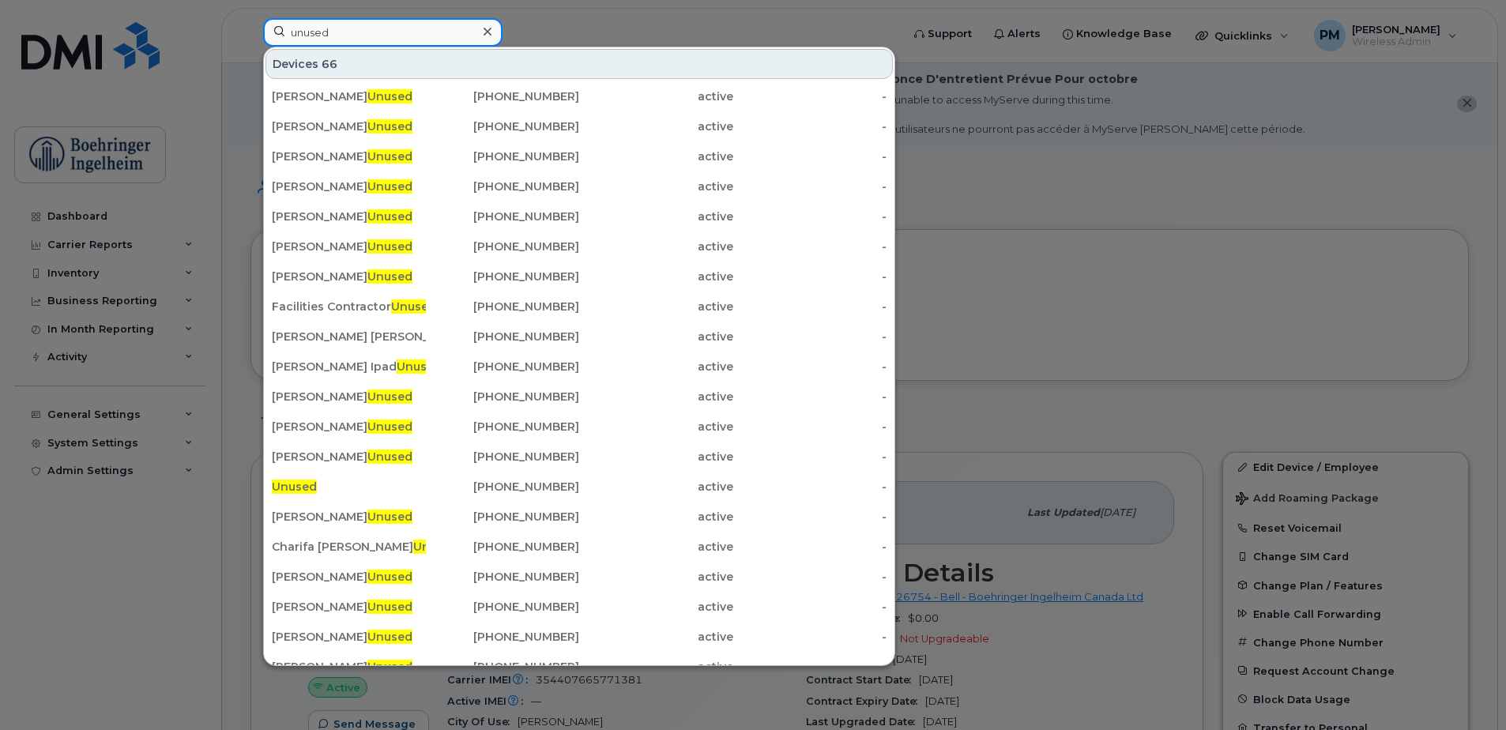
type input "unused"
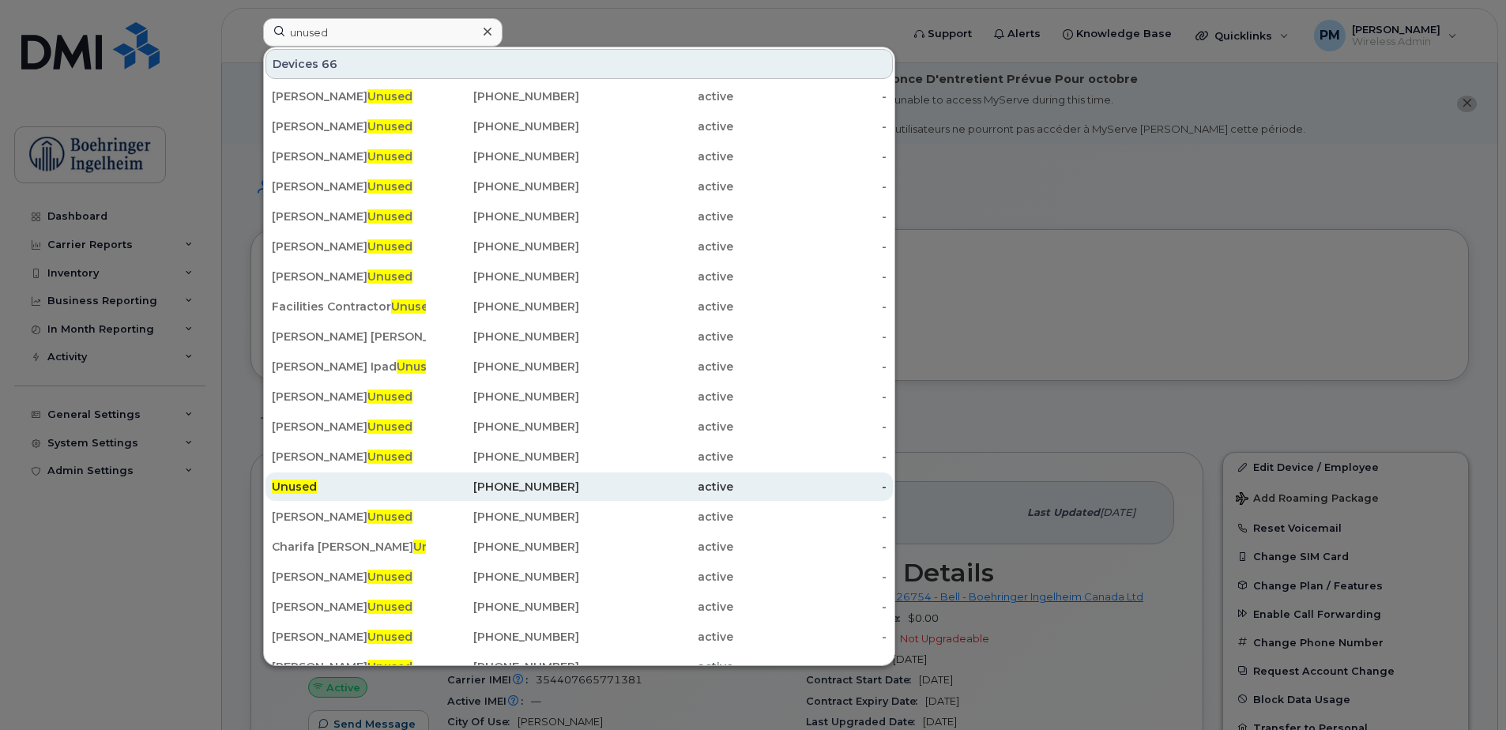
click at [326, 474] on div "Unused" at bounding box center [349, 486] width 154 height 28
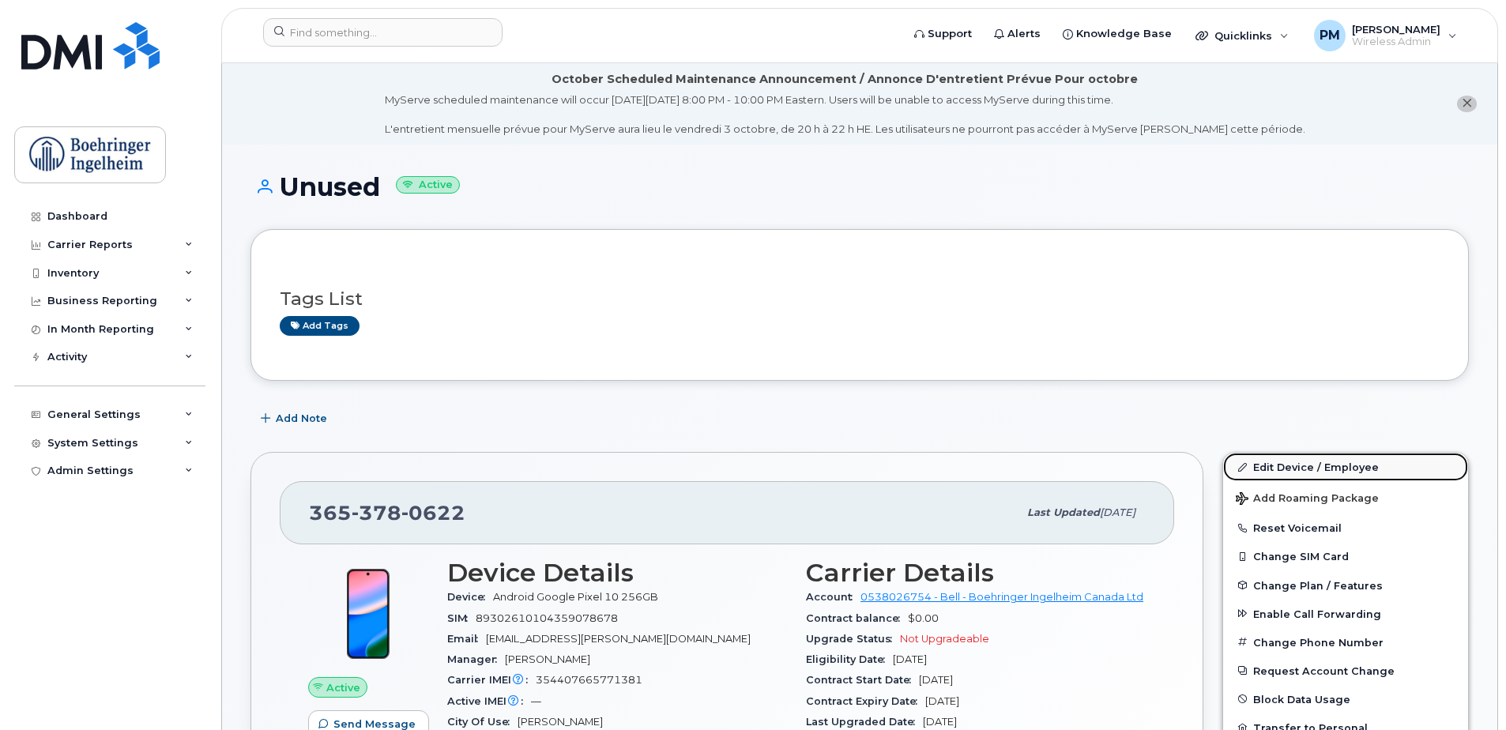
click at [1315, 464] on link "Edit Device / Employee" at bounding box center [1345, 467] width 245 height 28
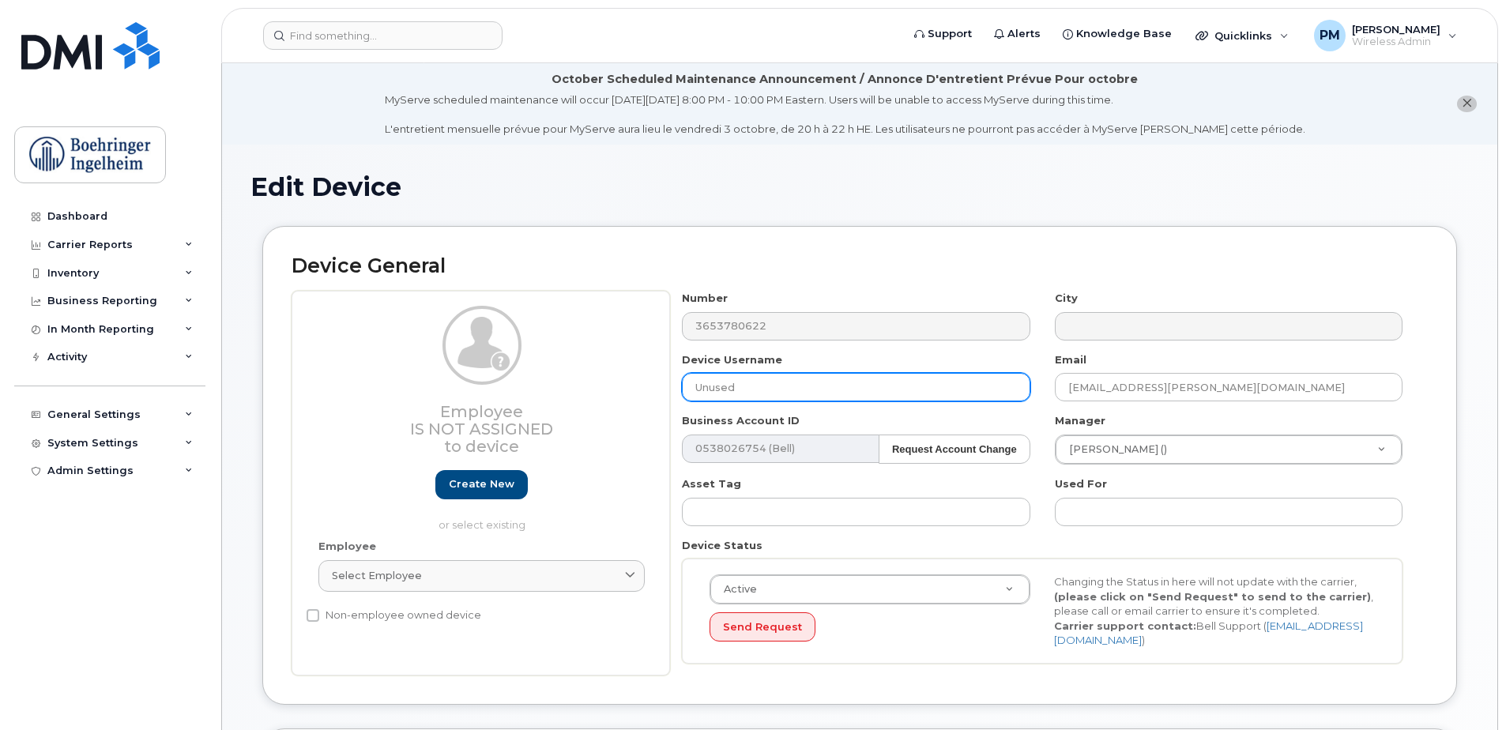
drag, startPoint x: 751, startPoint y: 398, endPoint x: 641, endPoint y: 386, distance: 110.5
click at [641, 386] on div "Employee Is not assigned to device Create new or select existing Employee Selec…" at bounding box center [860, 483] width 1136 height 385
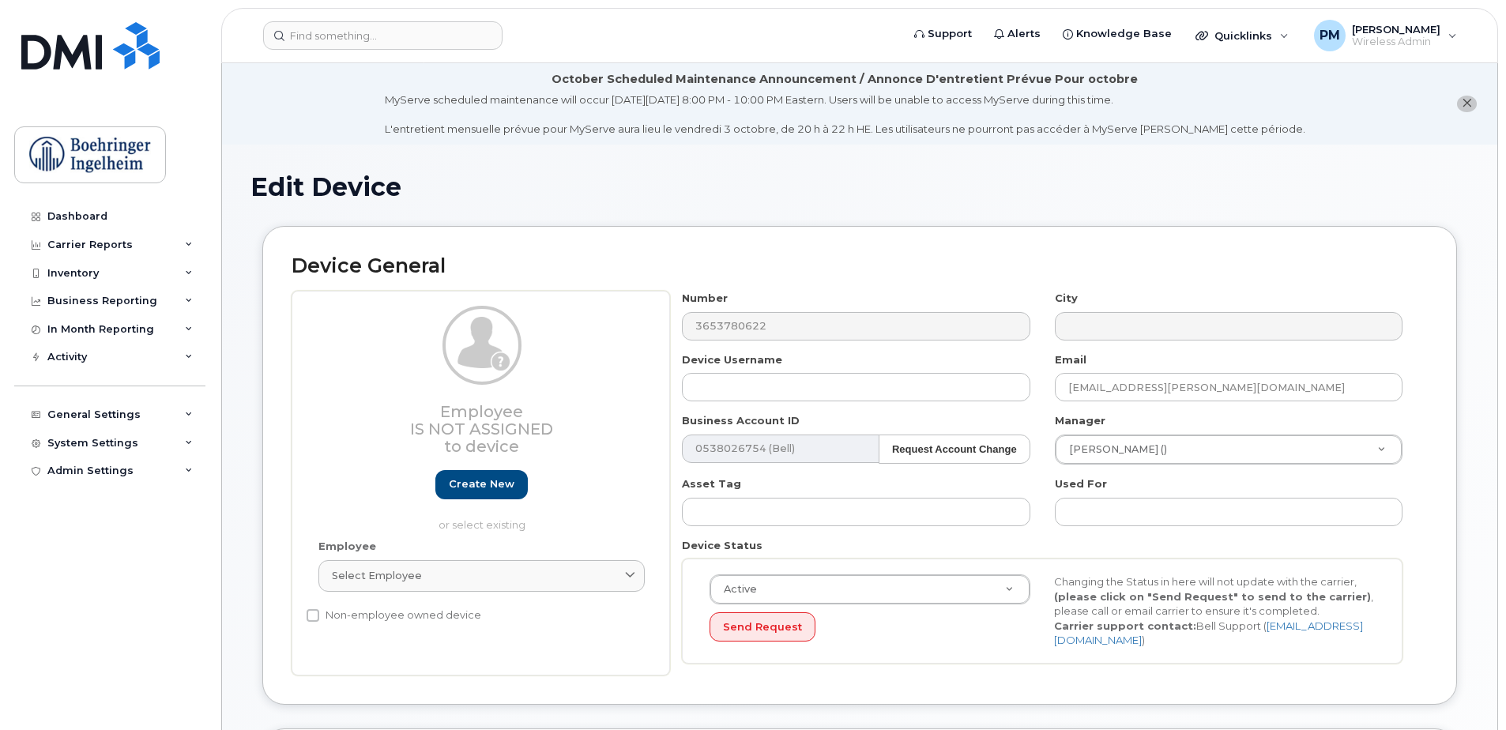
click at [758, 371] on div "Device Username" at bounding box center [856, 377] width 372 height 50
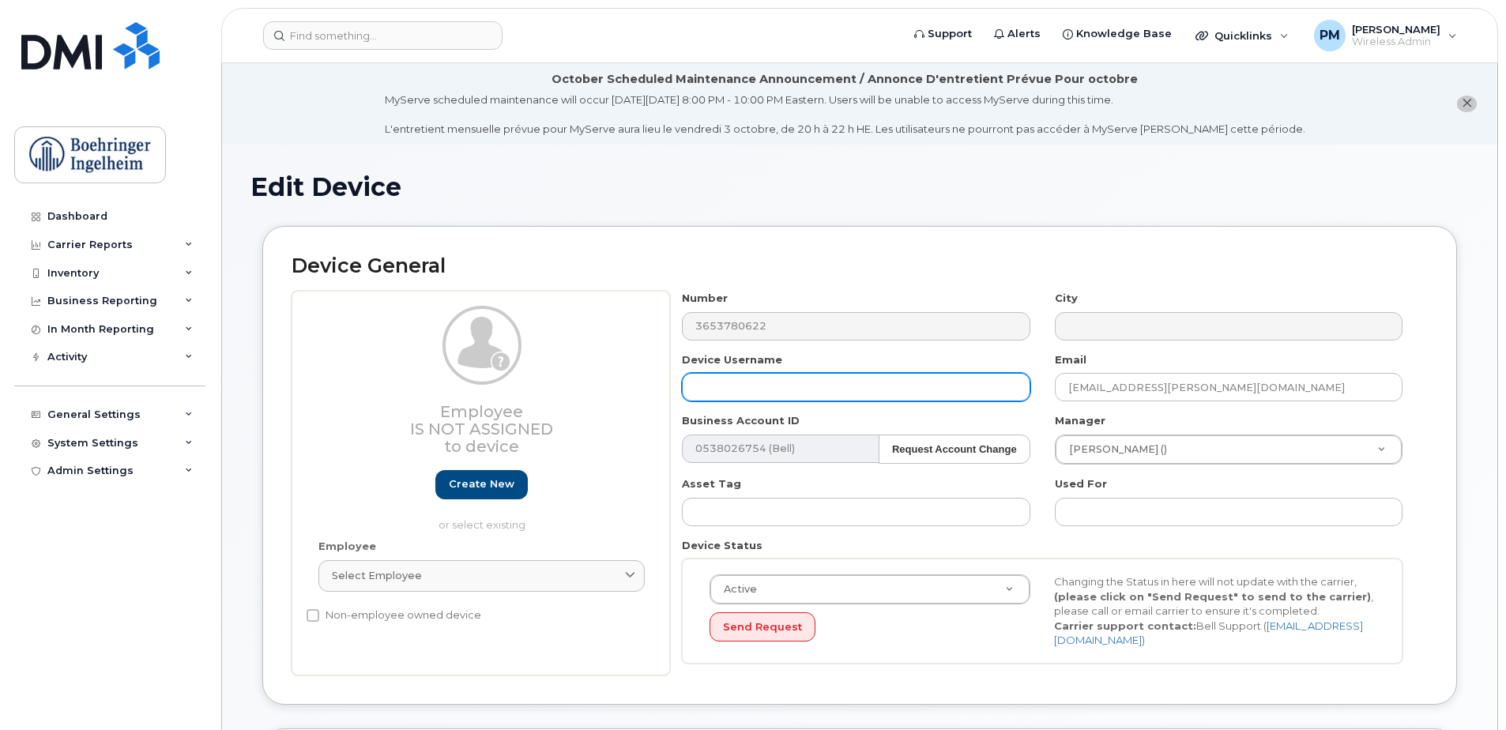
click at [754, 386] on input "text" at bounding box center [856, 387] width 348 height 28
click at [761, 389] on input "text" at bounding box center [856, 387] width 348 height 28
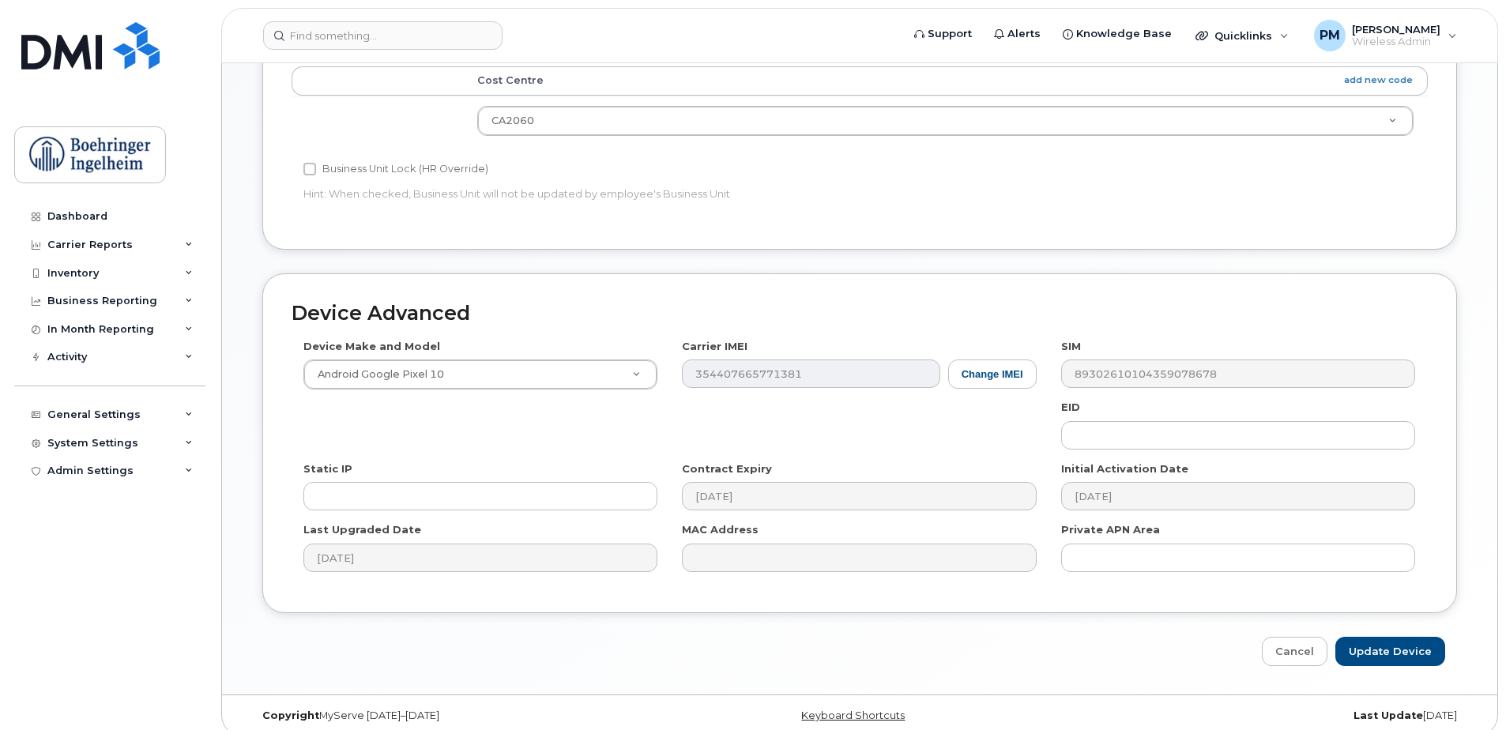
scroll to position [742, 0]
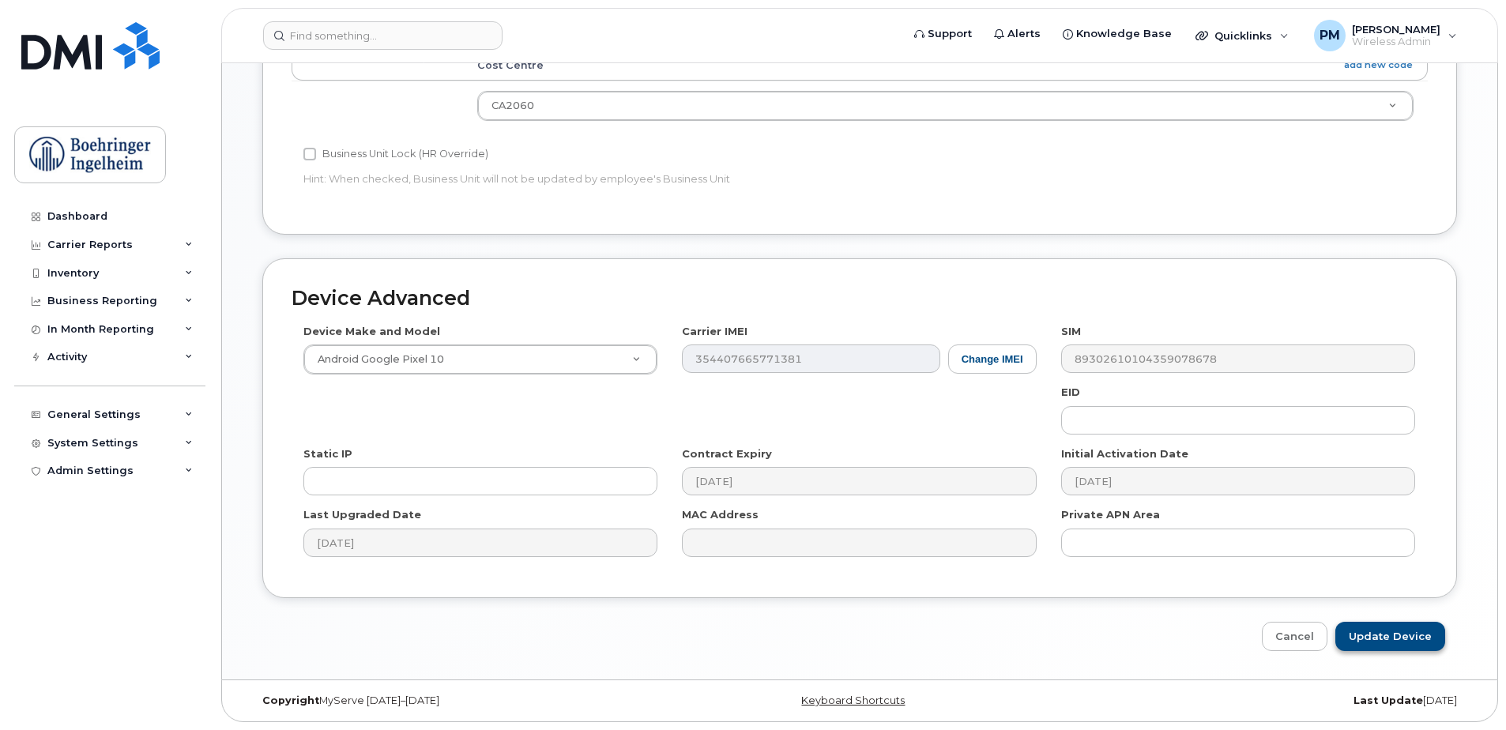
type input "[PERSON_NAME]"
click at [1384, 642] on input "Update Device" at bounding box center [1390, 636] width 110 height 29
type input "Saving..."
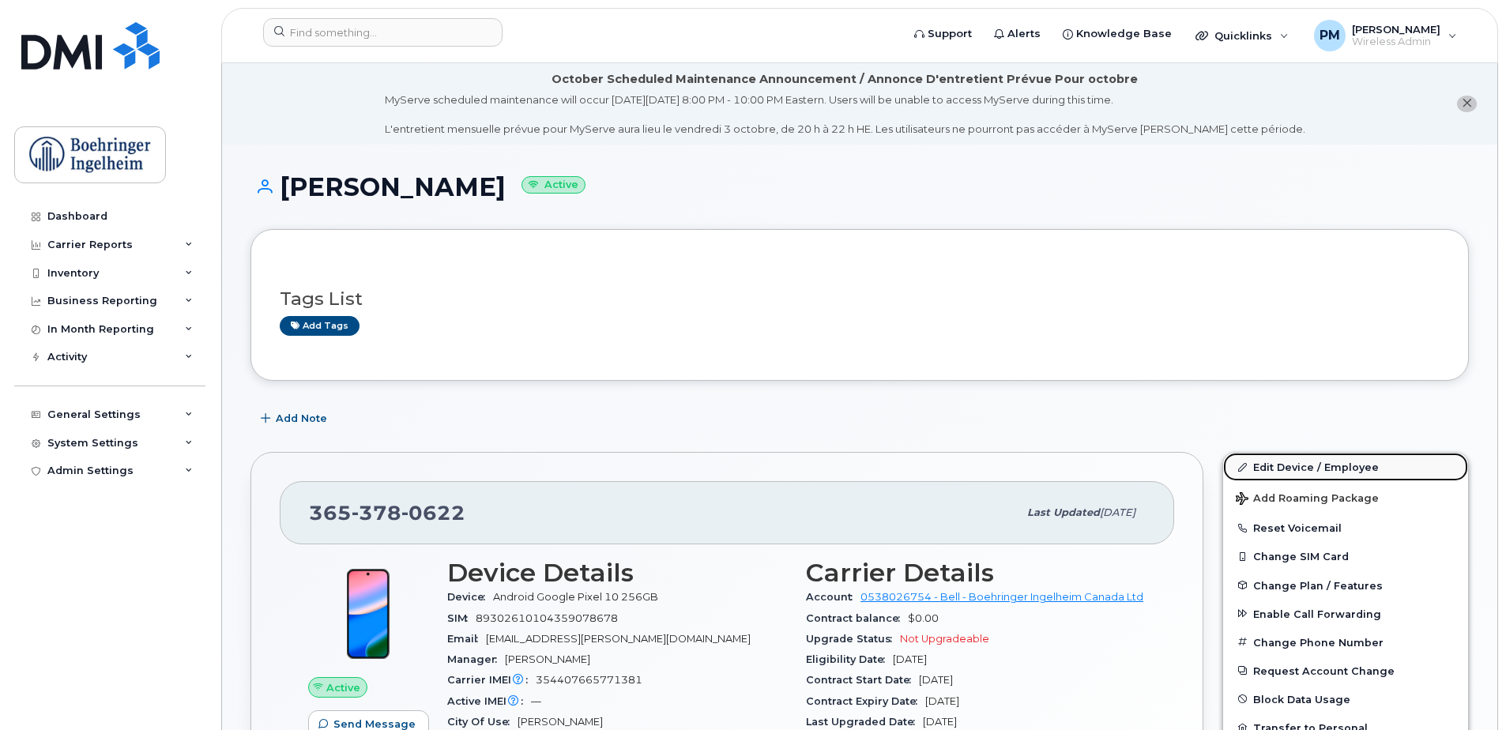
click at [1278, 468] on link "Edit Device / Employee" at bounding box center [1345, 467] width 245 height 28
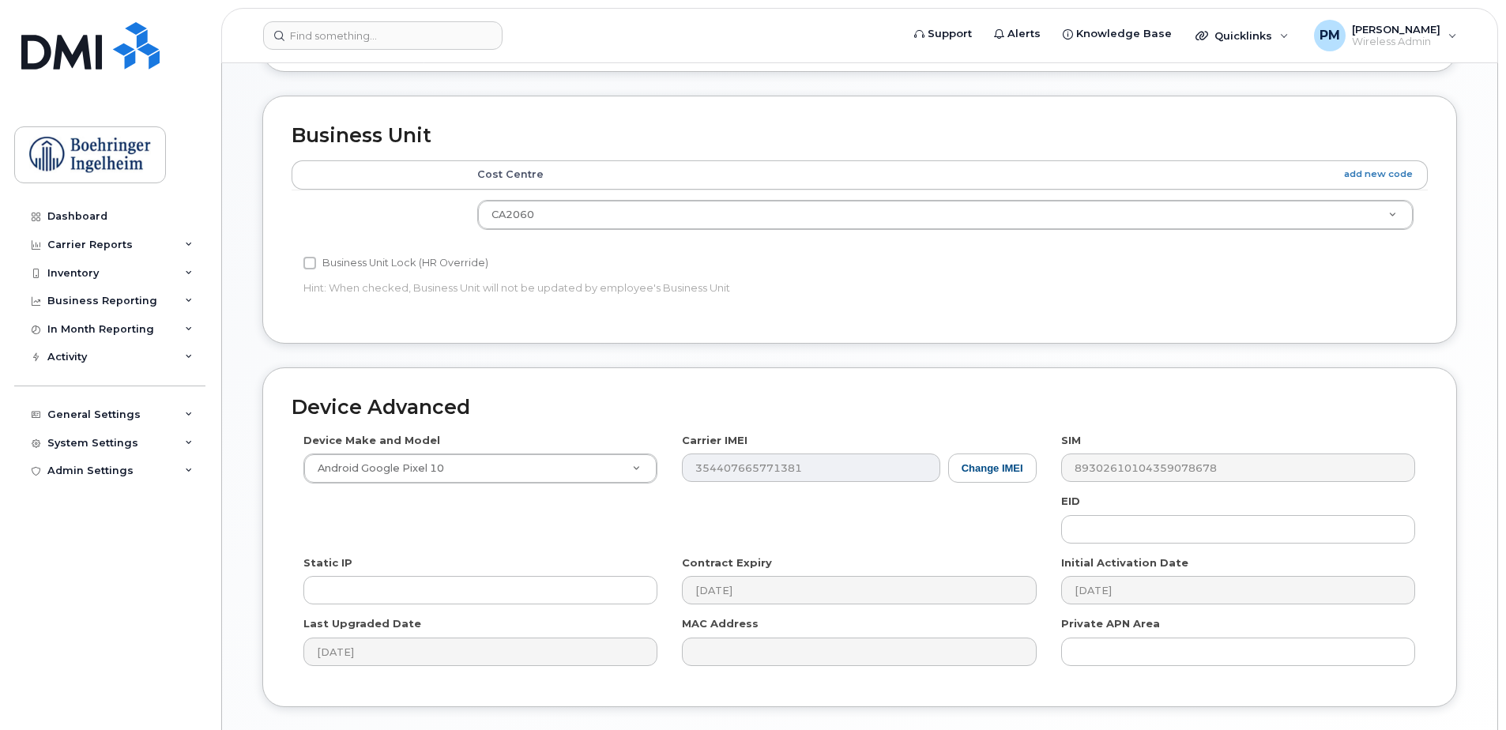
scroll to position [742, 0]
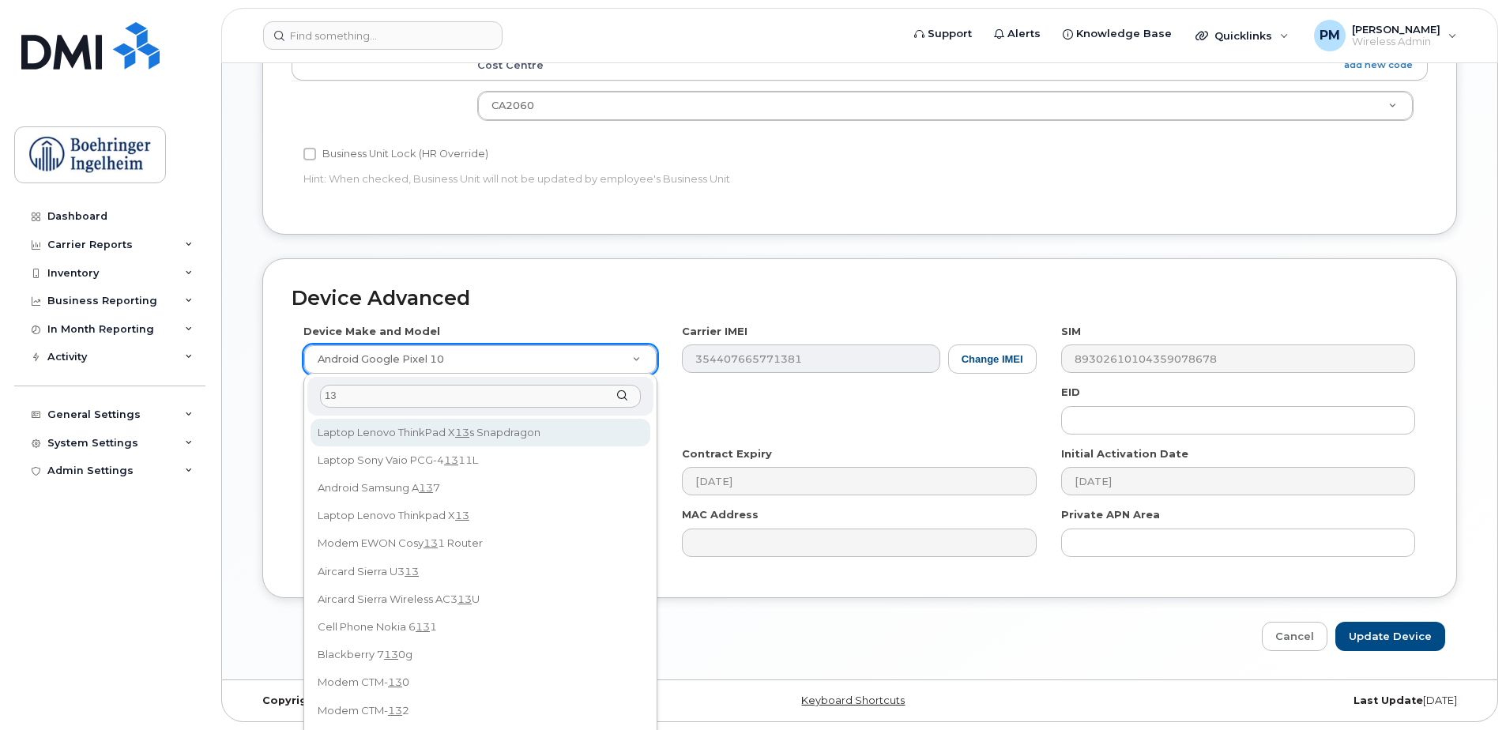
type input "1"
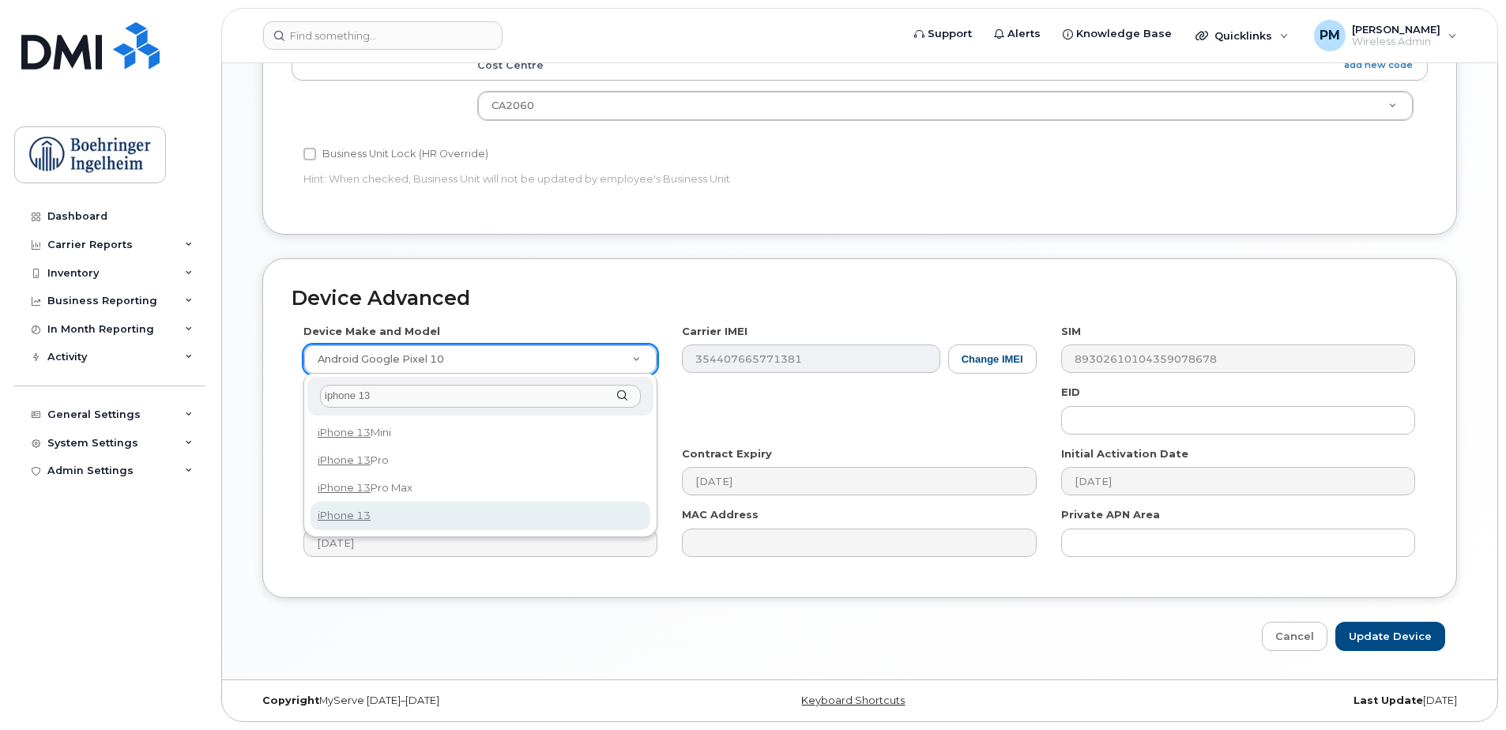
type input "iphone 13"
select select "2612"
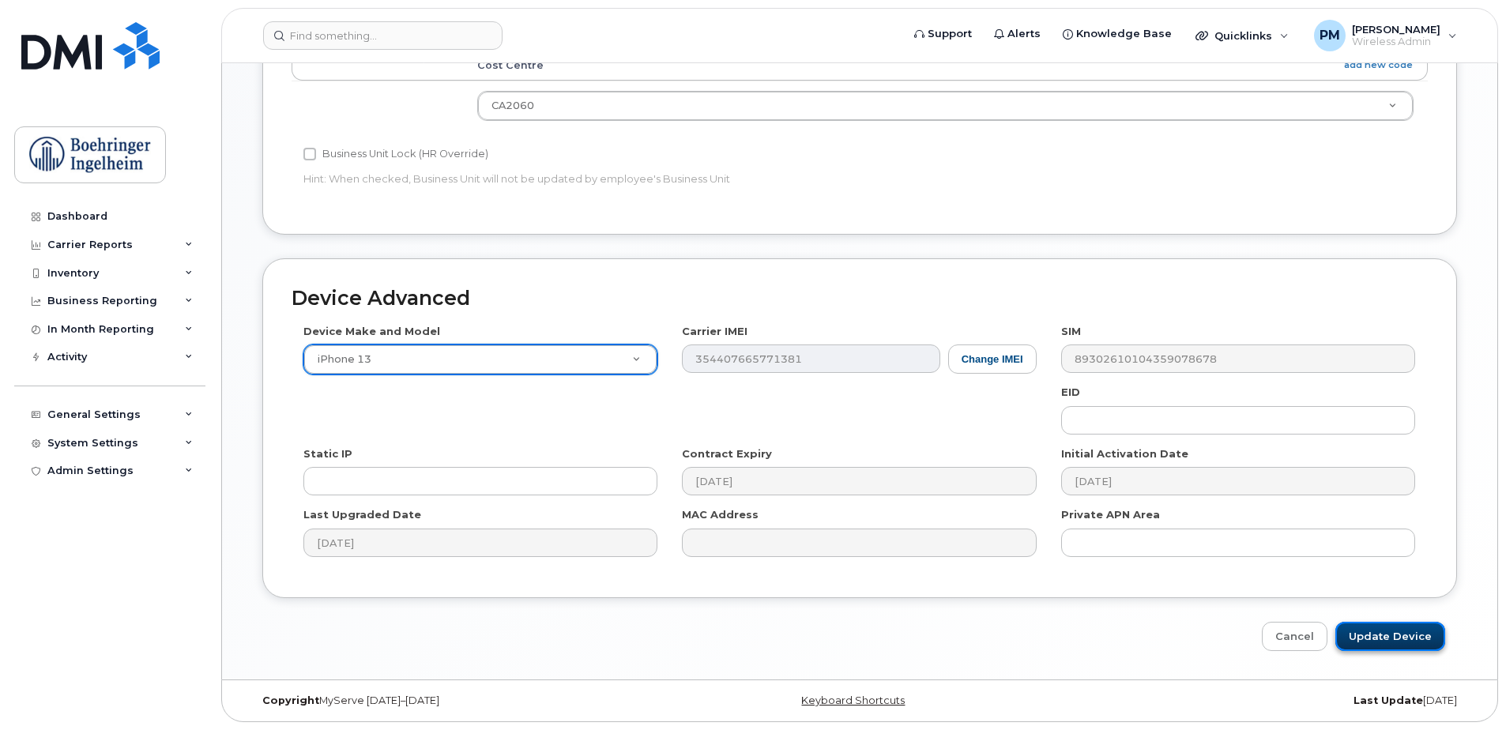
click at [1417, 632] on input "Update Device" at bounding box center [1390, 636] width 110 height 29
type input "Saving..."
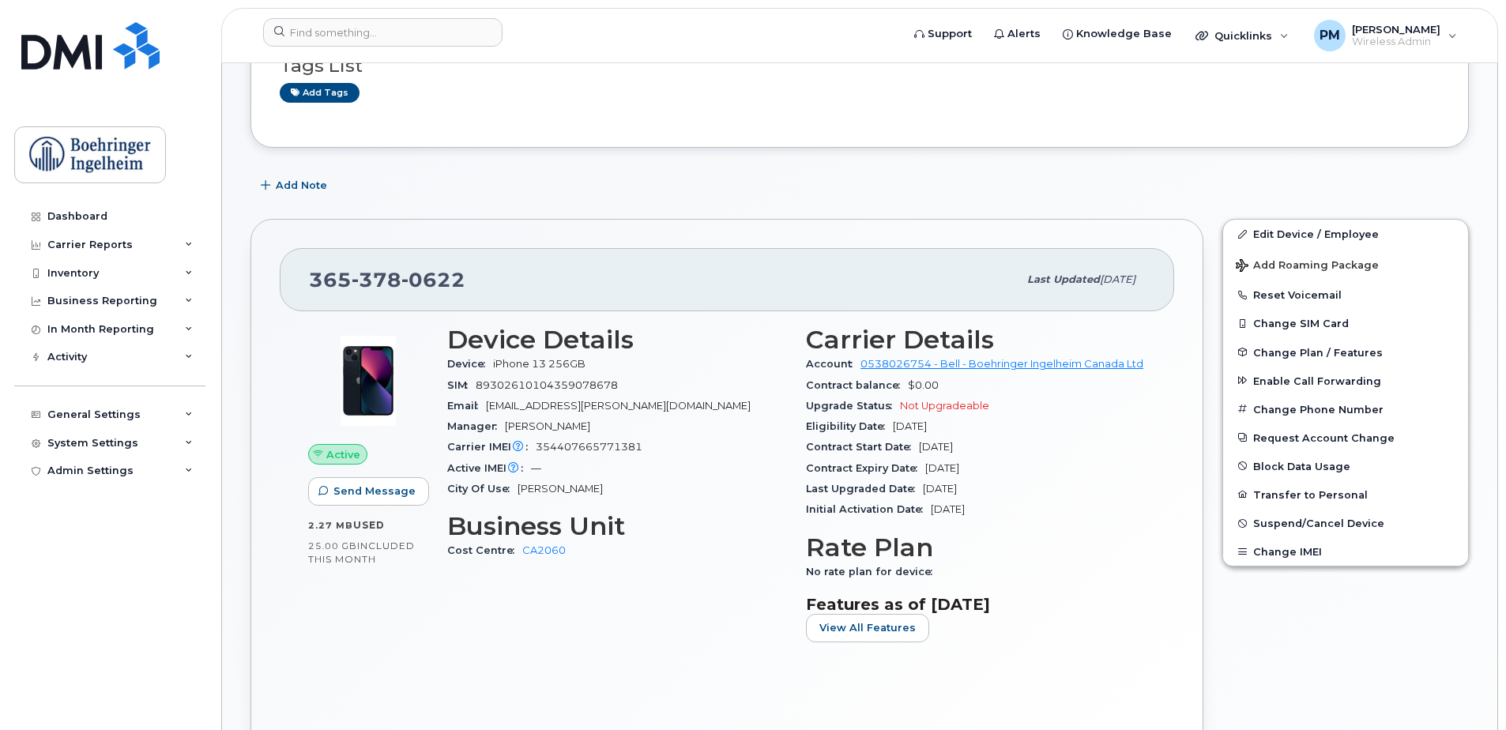
scroll to position [237, 0]
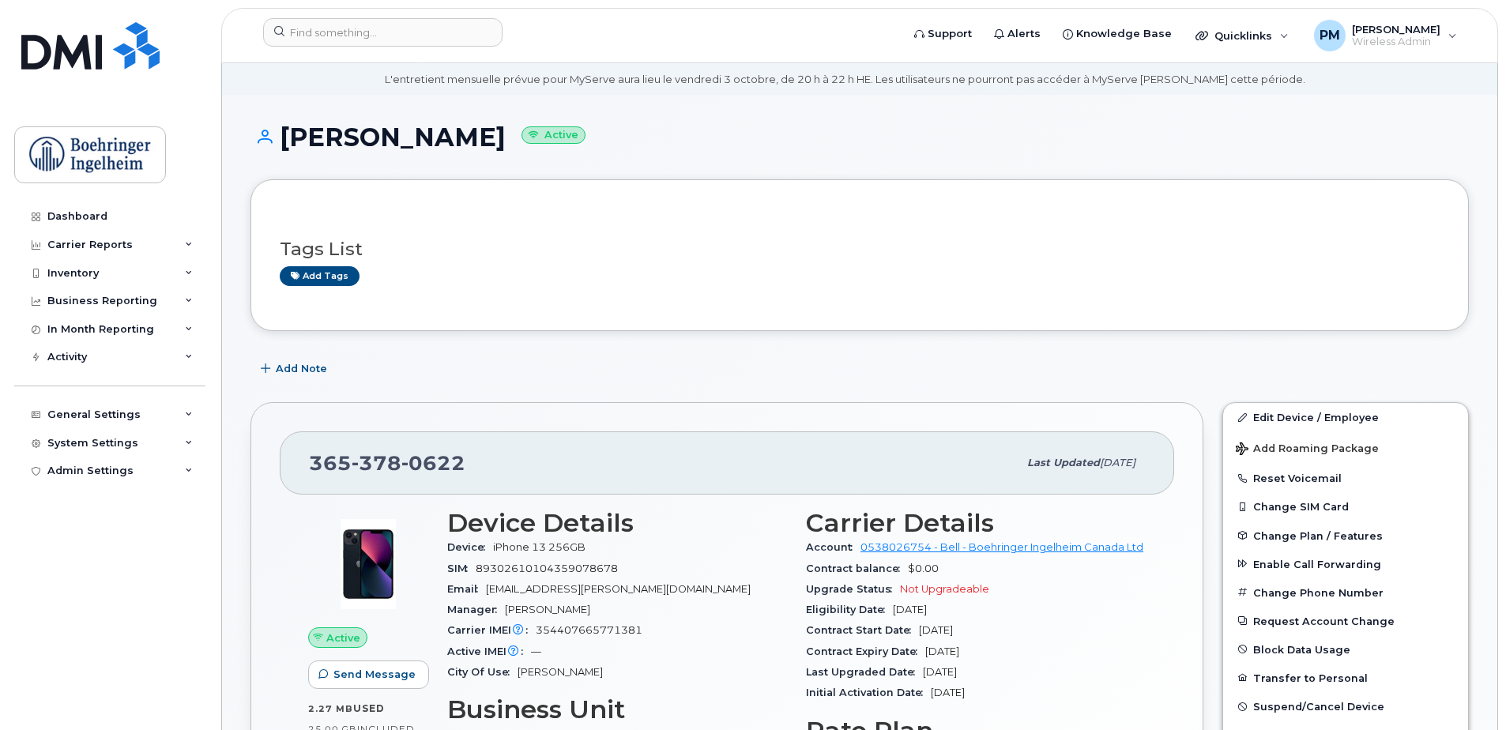
scroll to position [47, 0]
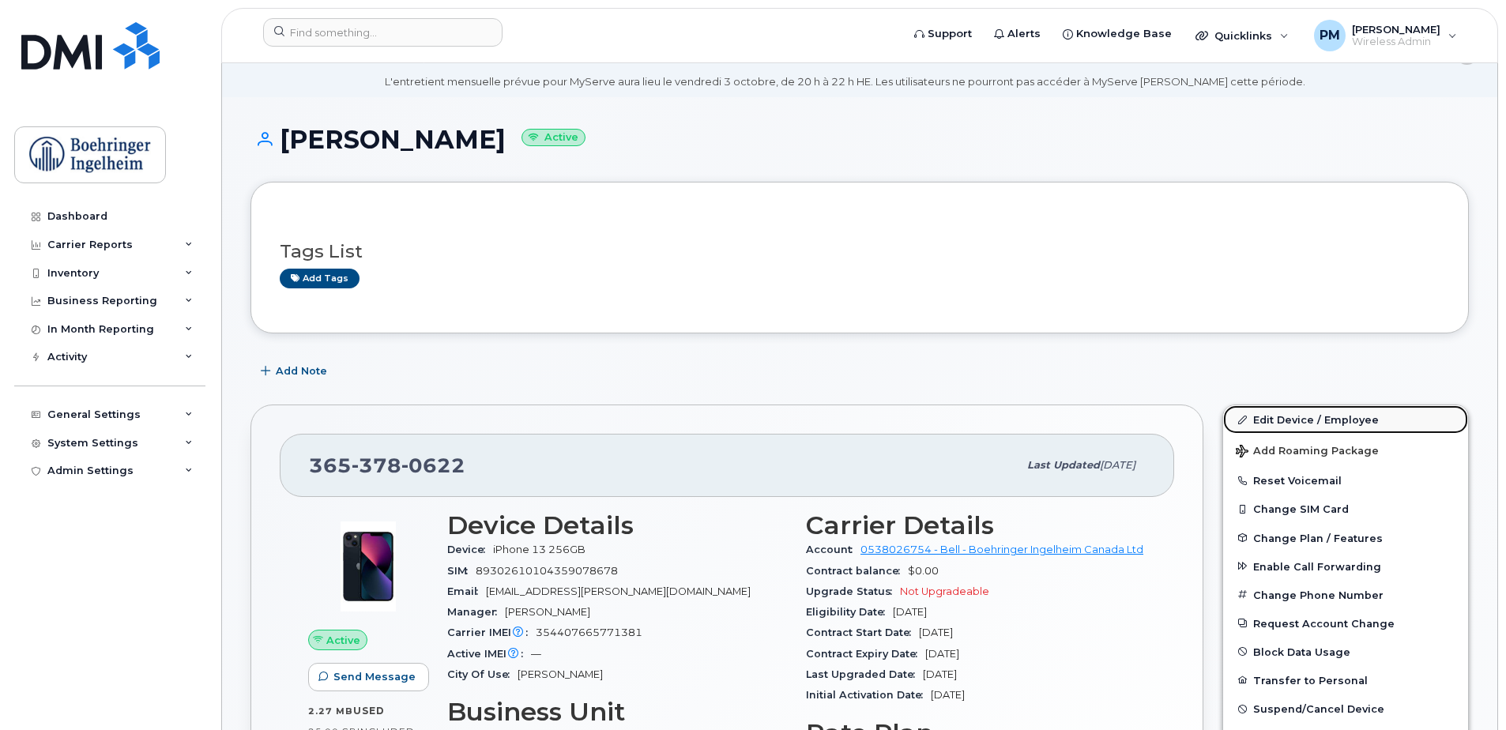
click at [1250, 422] on link "Edit Device / Employee" at bounding box center [1345, 419] width 245 height 28
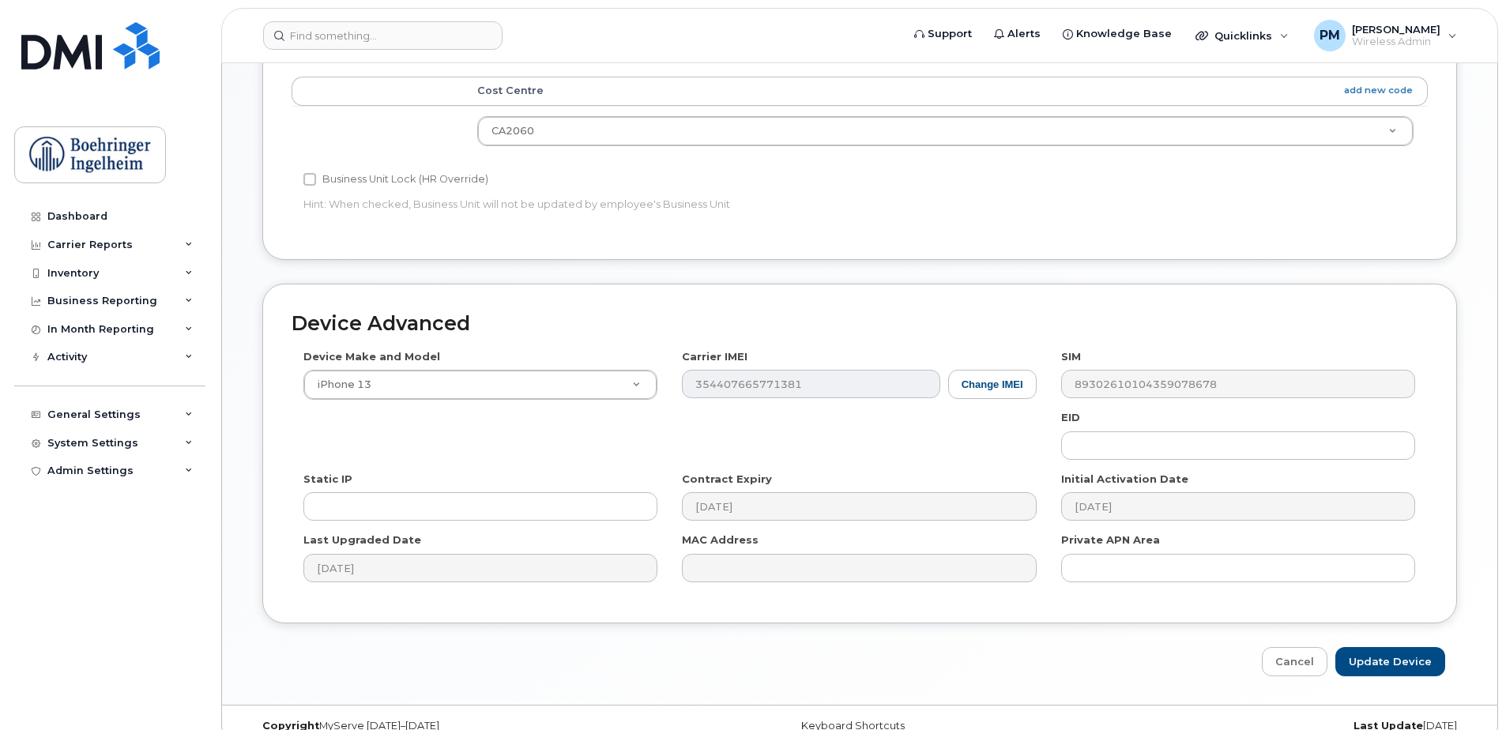
scroll to position [742, 0]
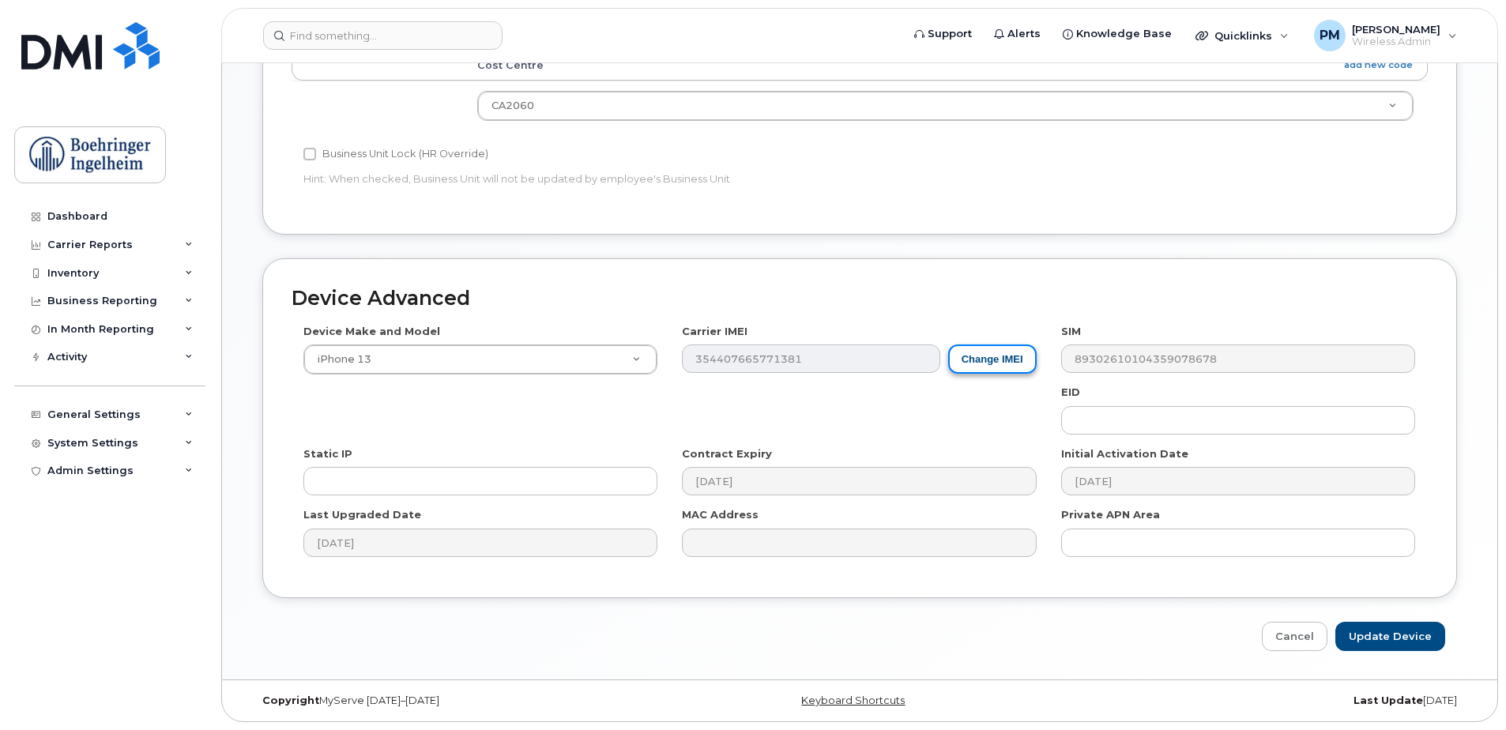
click at [1002, 367] on button "Change IMEI" at bounding box center [992, 358] width 88 height 29
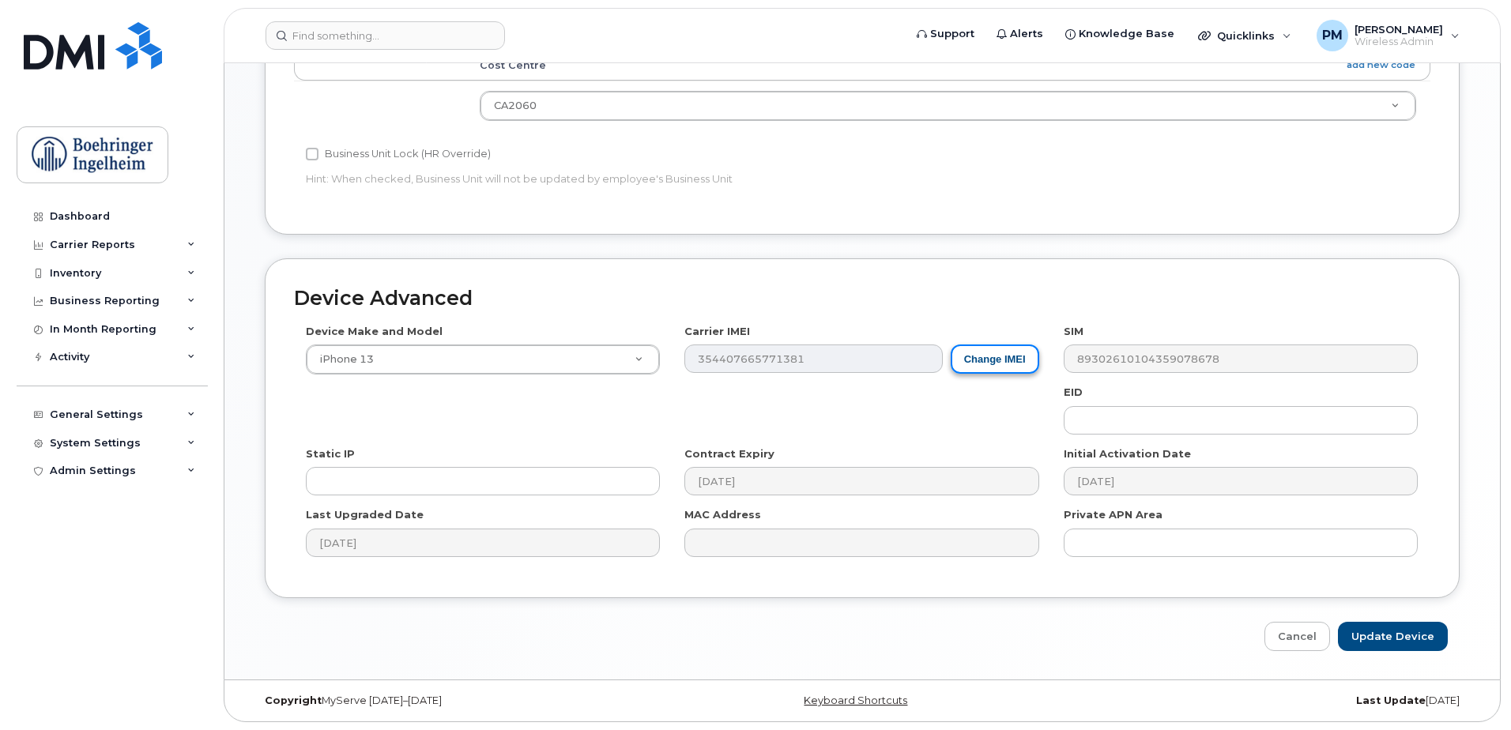
scroll to position [736, 0]
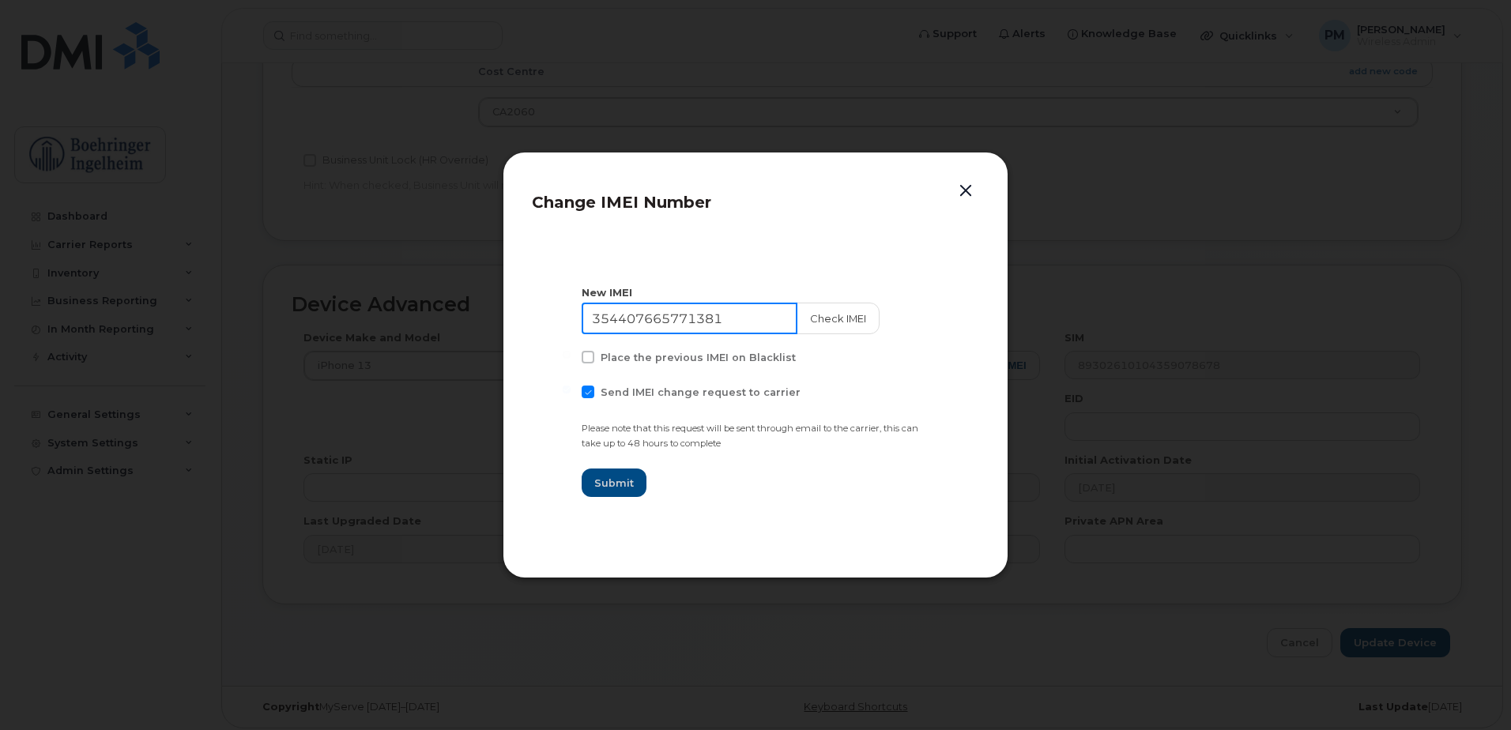
click at [739, 313] on input "354407665771381" at bounding box center [690, 319] width 216 height 32
type input "3"
type input "352556222332996"
click at [820, 319] on button "Check IMEI" at bounding box center [836, 319] width 83 height 32
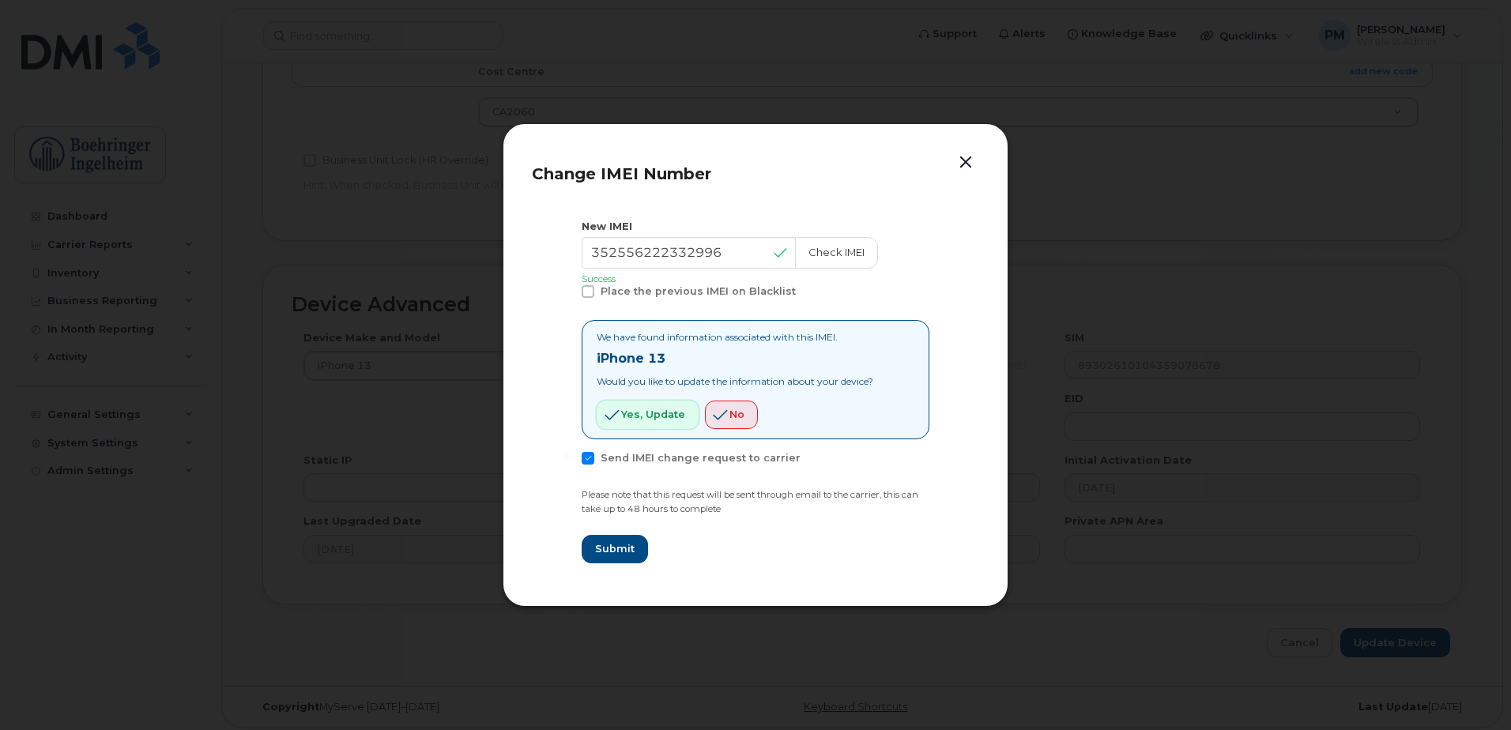
click at [622, 415] on span "Yes, update" at bounding box center [653, 414] width 64 height 15
click at [623, 419] on span "Yes, update" at bounding box center [653, 414] width 64 height 15
click at [660, 409] on span "Yes, update" at bounding box center [653, 414] width 64 height 15
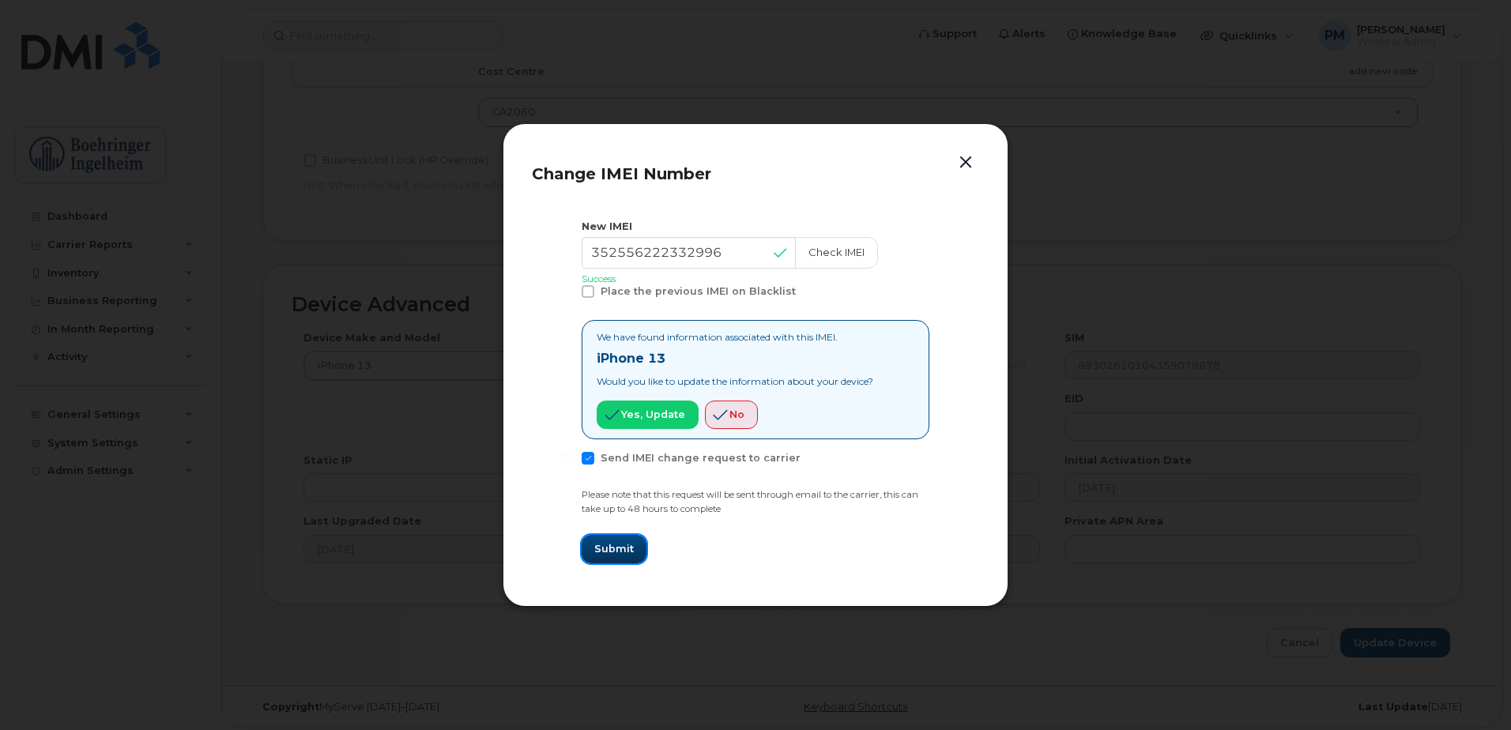
click at [636, 551] on button "Submit" at bounding box center [614, 549] width 65 height 28
type input "352556222332996"
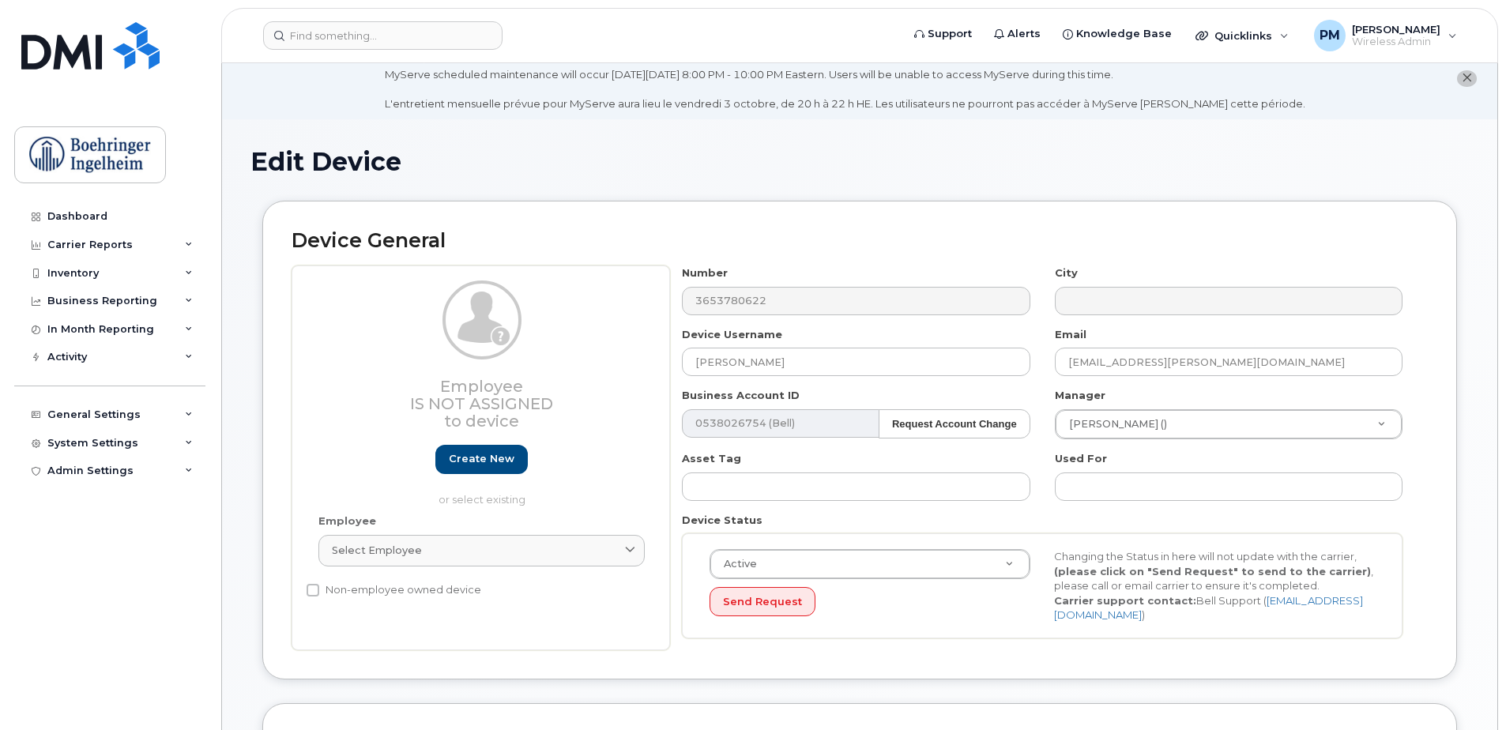
scroll to position [0, 0]
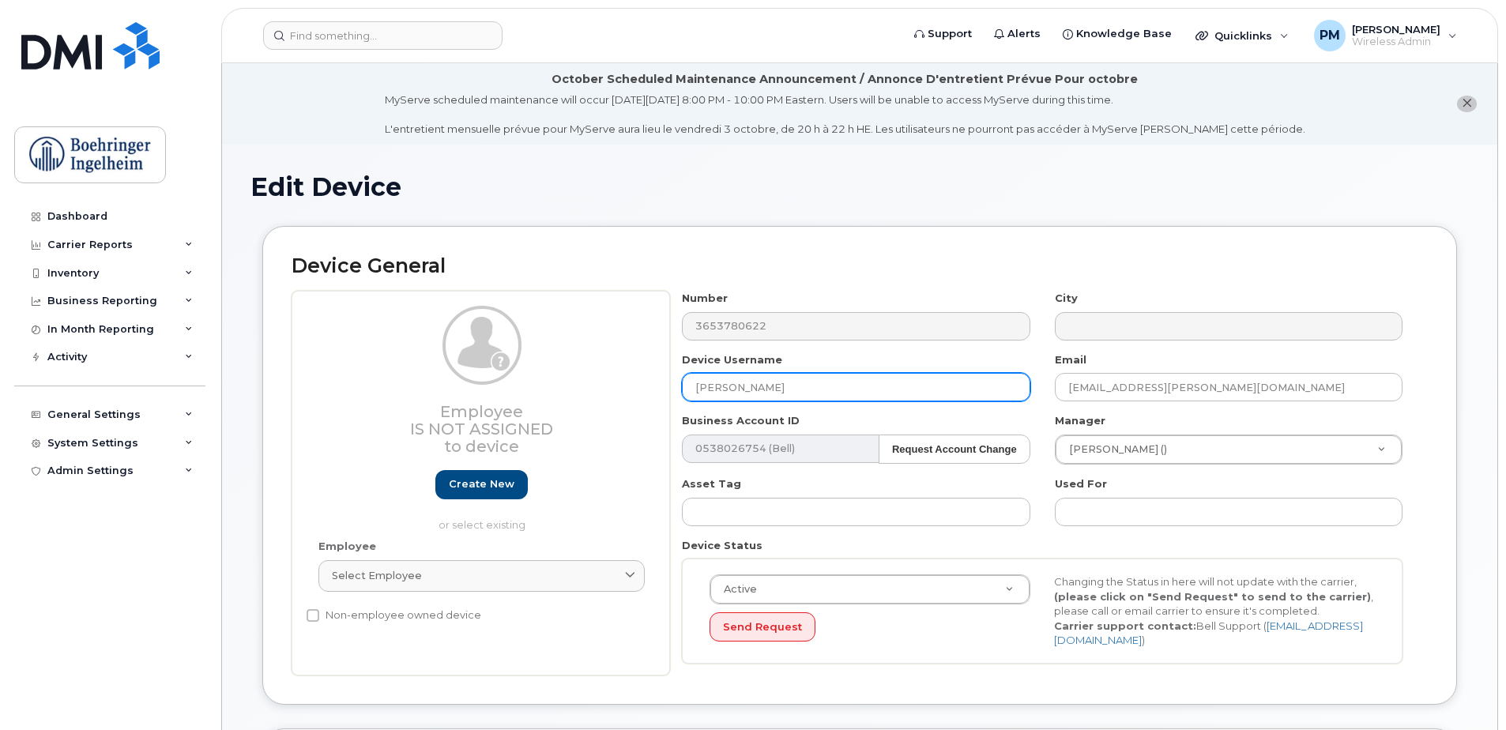
drag, startPoint x: 859, startPoint y: 390, endPoint x: 689, endPoint y: 393, distance: 169.9
click at [689, 393] on input "[PERSON_NAME]" at bounding box center [856, 387] width 348 height 28
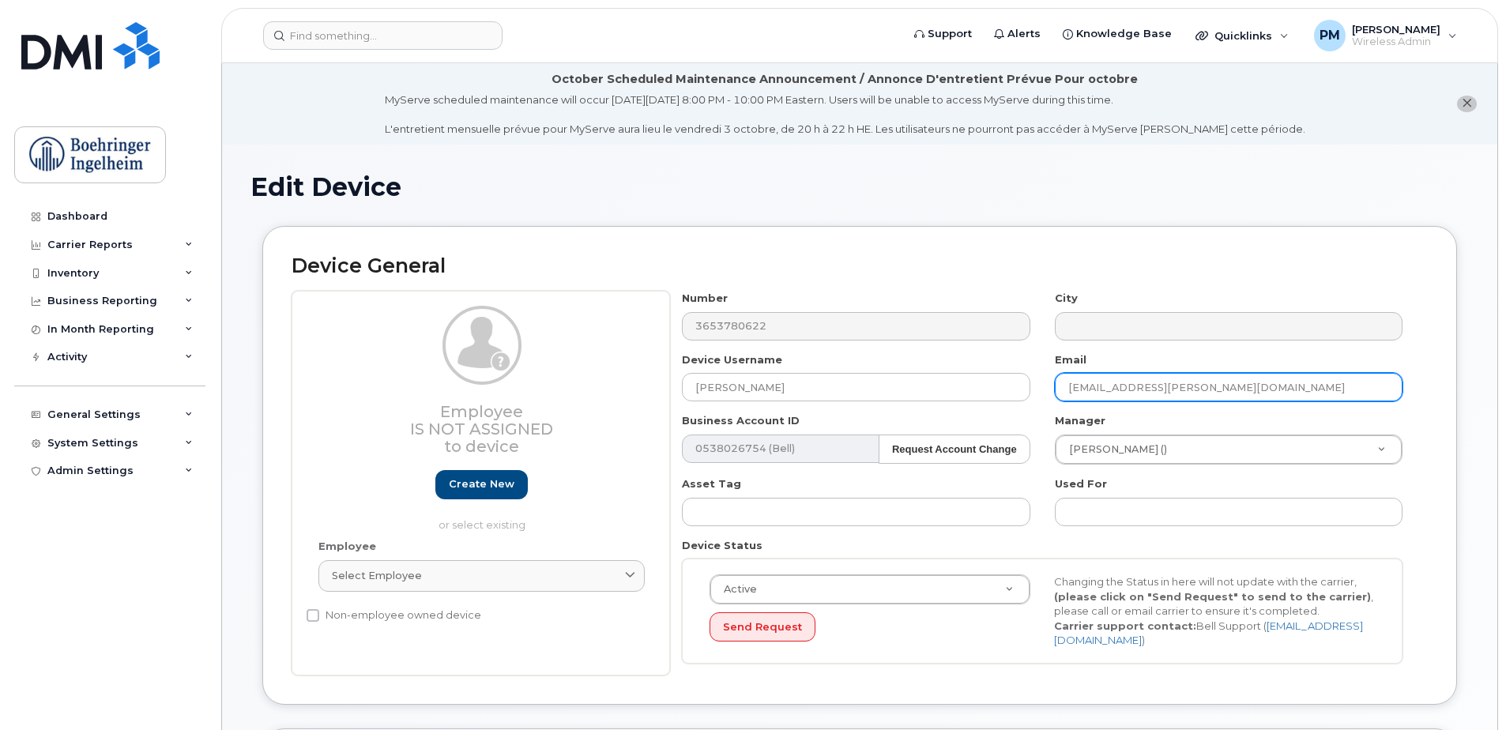
drag, startPoint x: 1373, startPoint y: 386, endPoint x: 1068, endPoint y: 400, distance: 305.3
click at [1068, 400] on input "[EMAIL_ADDRESS][PERSON_NAME][DOMAIN_NAME]" at bounding box center [1229, 387] width 348 height 28
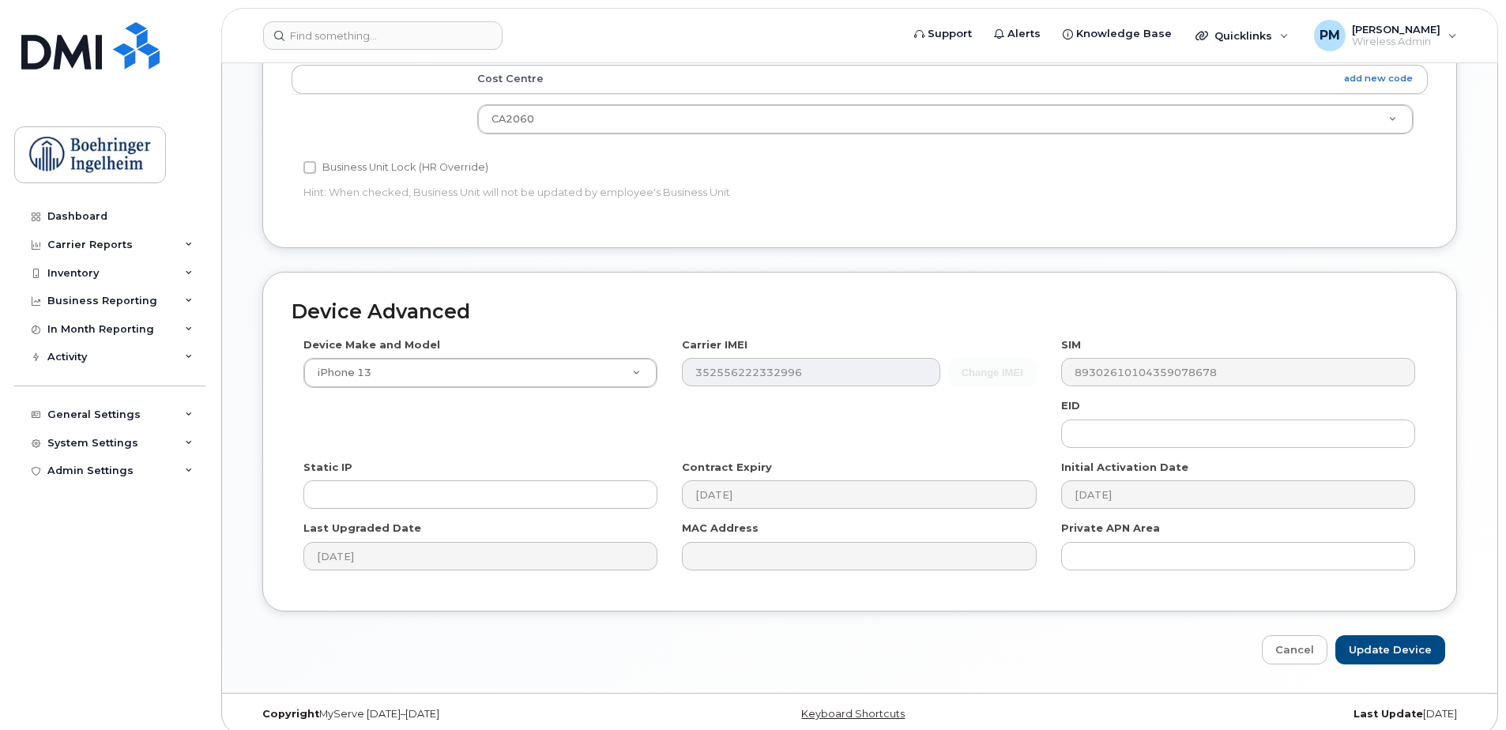
scroll to position [742, 0]
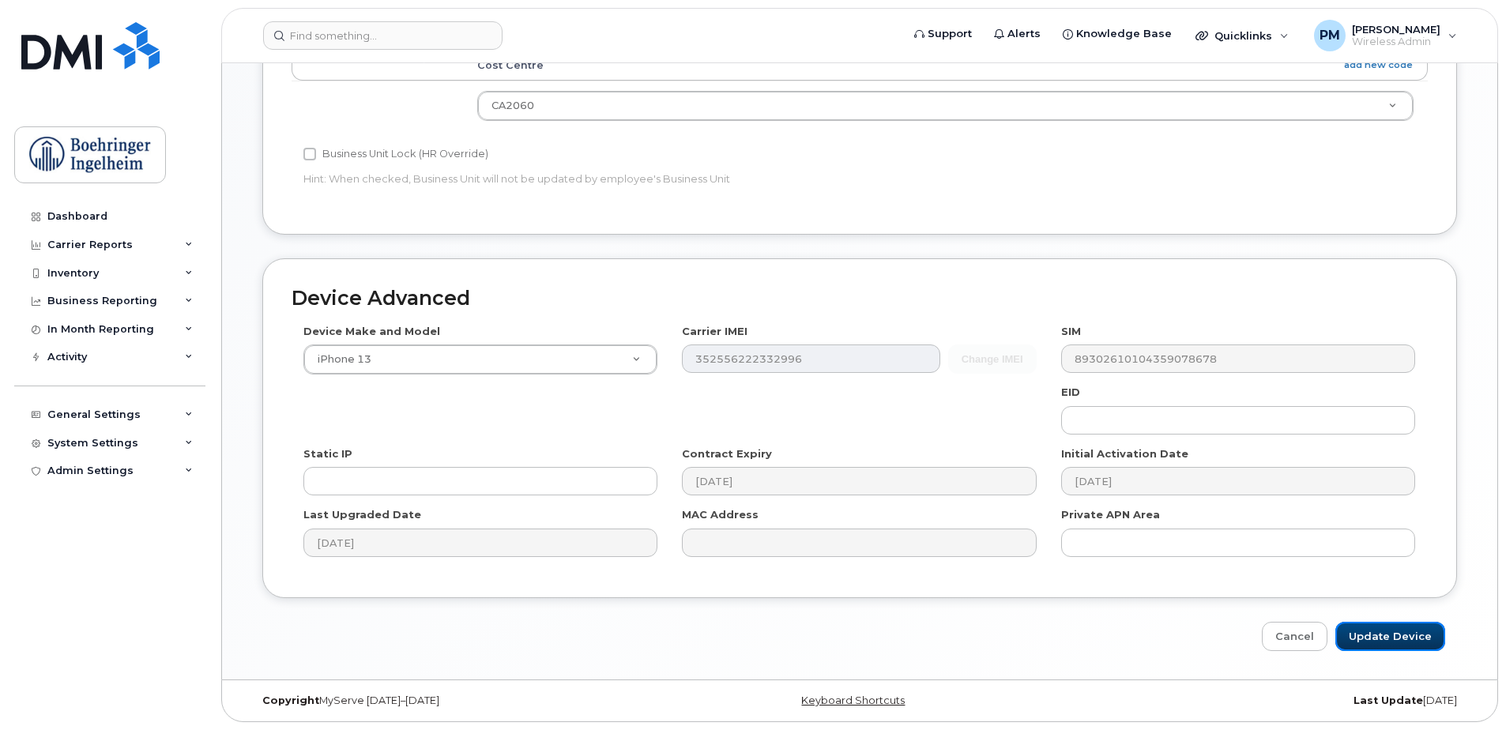
drag, startPoint x: 1377, startPoint y: 637, endPoint x: 520, endPoint y: 431, distance: 881.7
click at [1377, 637] on input "Update Device" at bounding box center [1390, 636] width 110 height 29
type input "Saving..."
